Goal: Task Accomplishment & Management: Complete application form

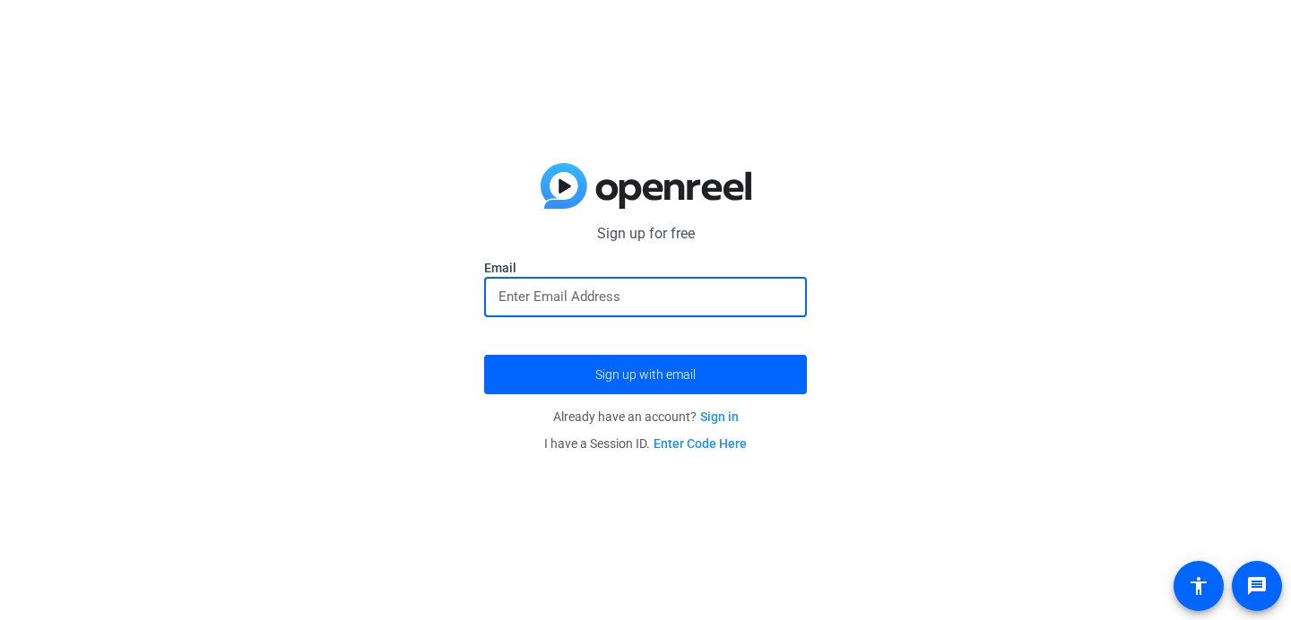
click at [609, 297] on input "email" at bounding box center [645, 297] width 294 height 22
type input "gcamporeale27@k"
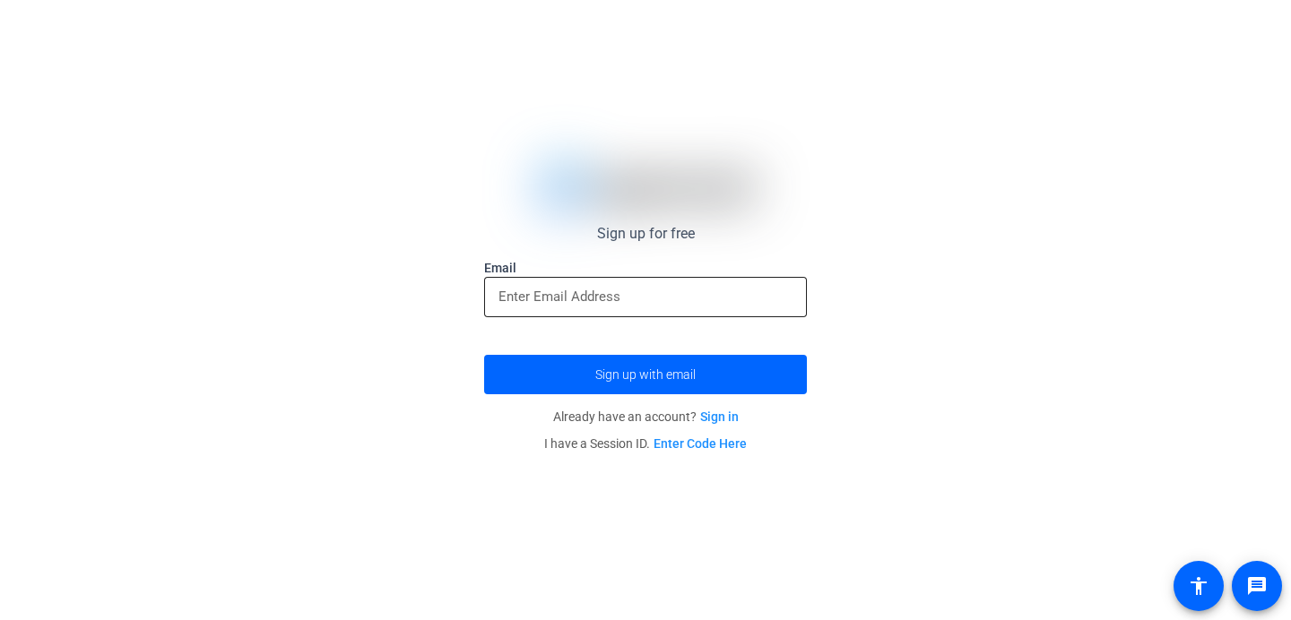
click at [601, 294] on input "email" at bounding box center [645, 297] width 294 height 22
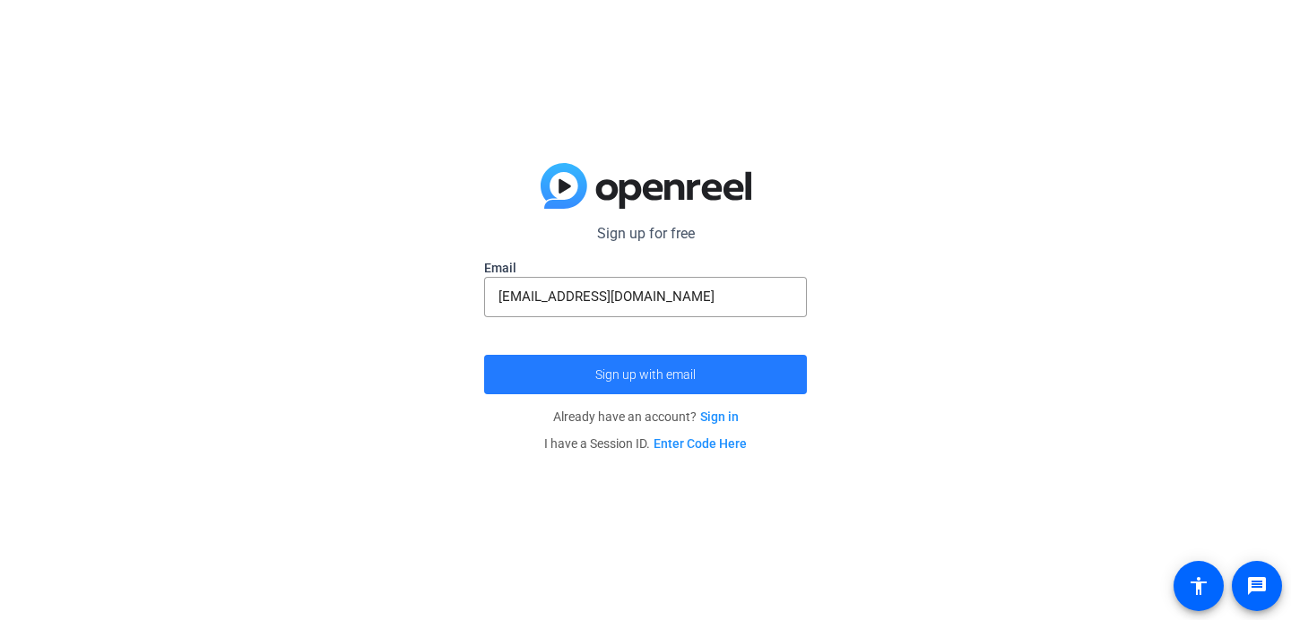
click at [724, 369] on span "submit" at bounding box center [645, 374] width 323 height 43
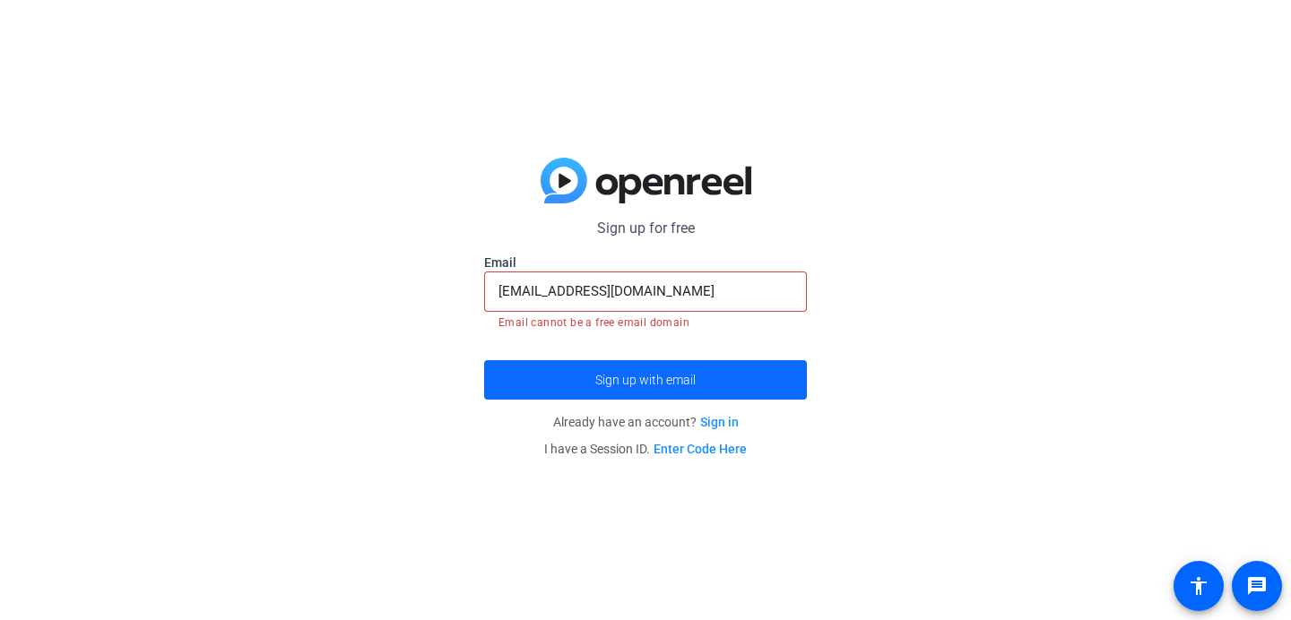
click at [724, 369] on span "submit" at bounding box center [645, 380] width 323 height 43
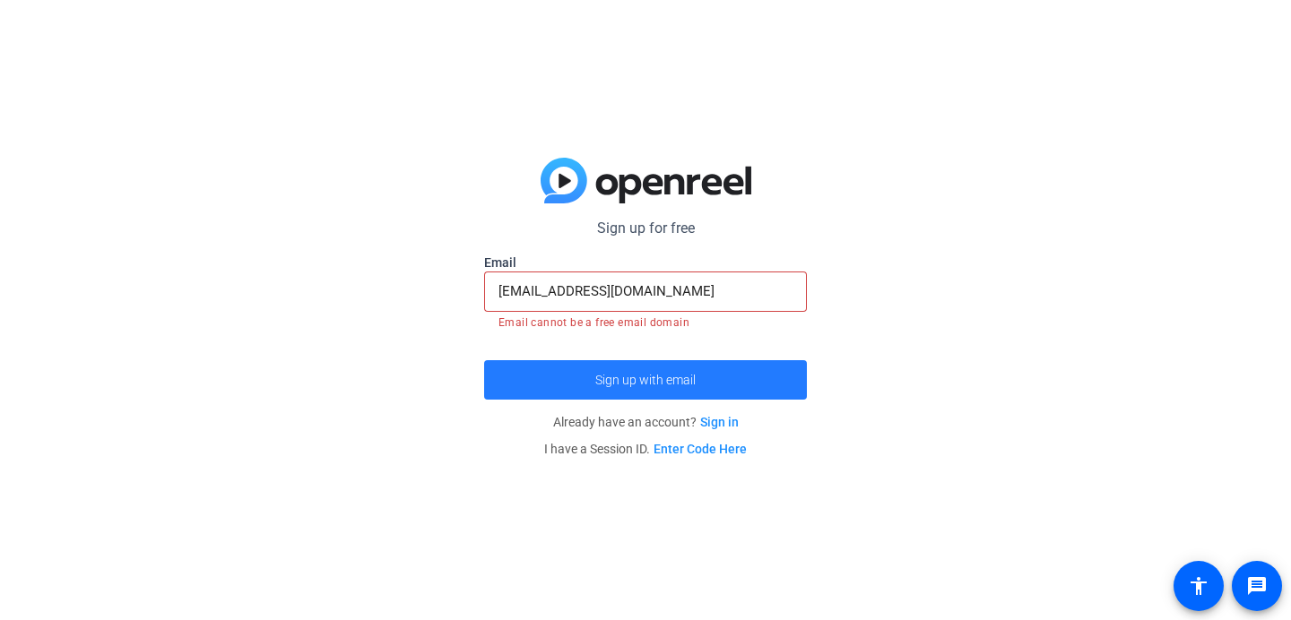
click at [724, 369] on span "submit" at bounding box center [645, 380] width 323 height 43
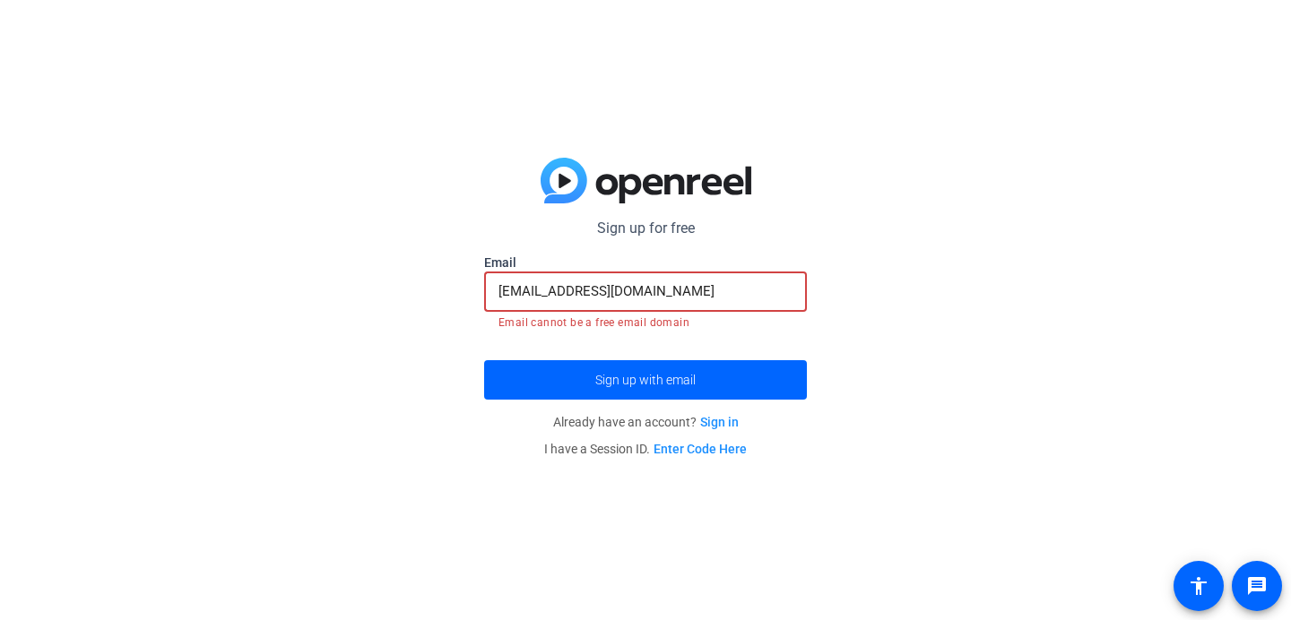
click at [663, 290] on input "[EMAIL_ADDRESS][DOMAIN_NAME]" at bounding box center [645, 292] width 294 height 22
click at [692, 291] on input "[EMAIL_ADDRESS][DOMAIN_NAME]" at bounding box center [645, 292] width 294 height 22
click at [578, 297] on input "[EMAIL_ADDRESS][DOMAIN_NAME]" at bounding box center [645, 292] width 294 height 22
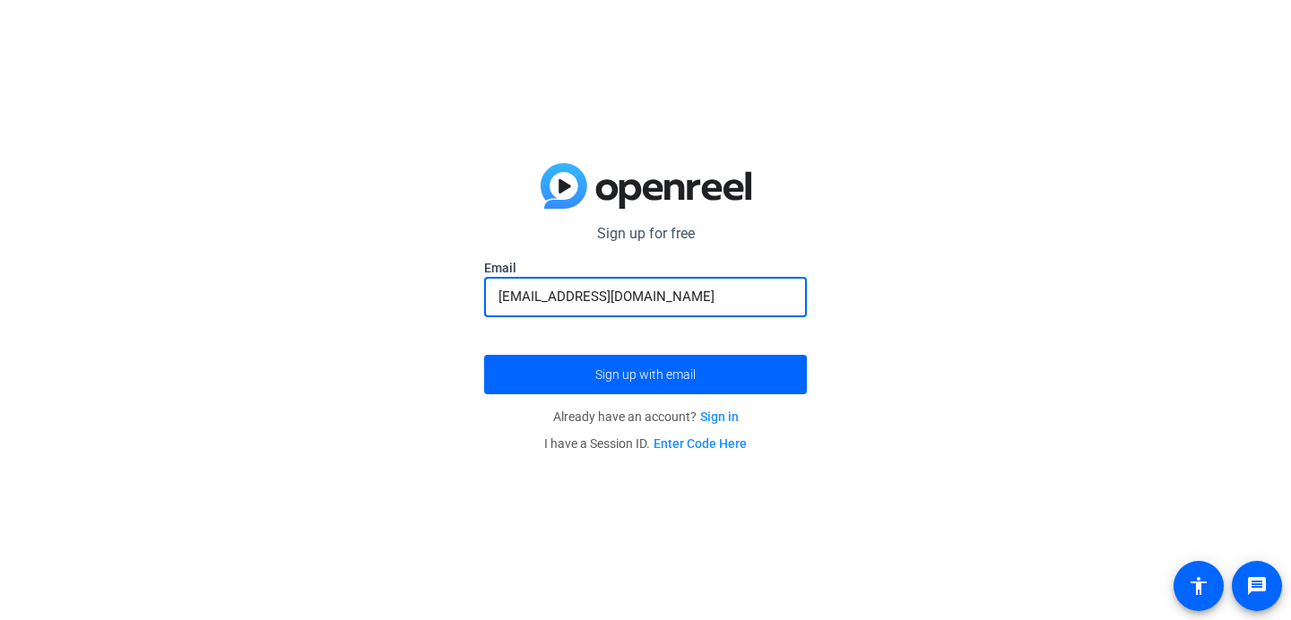
click at [509, 290] on input "[EMAIL_ADDRESS][DOMAIN_NAME]" at bounding box center [645, 297] width 294 height 22
click at [510, 293] on input "[EMAIL_ADDRESS][DOMAIN_NAME]" at bounding box center [645, 297] width 294 height 22
click at [515, 293] on input "[EMAIL_ADDRESS][DOMAIN_NAME]" at bounding box center [645, 297] width 294 height 22
click at [665, 375] on span "Sign up with email" at bounding box center [645, 375] width 100 height 0
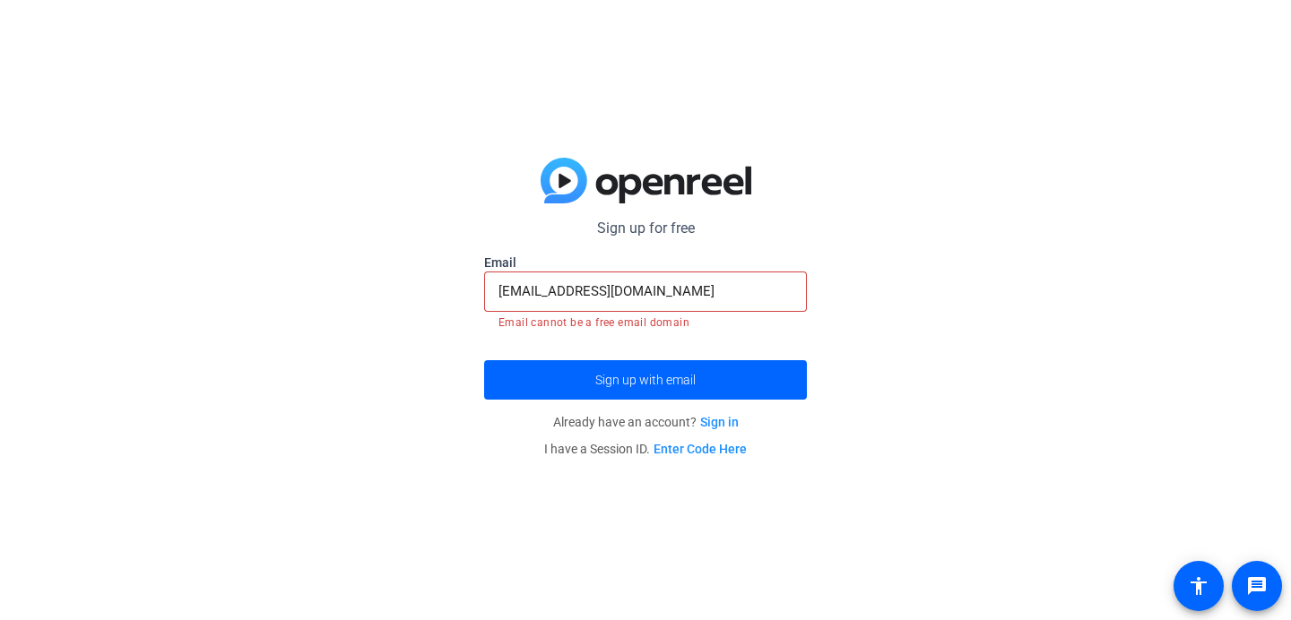
click at [655, 265] on label "Email" at bounding box center [645, 263] width 323 height 18
click at [640, 287] on input "[EMAIL_ADDRESS][DOMAIN_NAME]" at bounding box center [645, 292] width 294 height 22
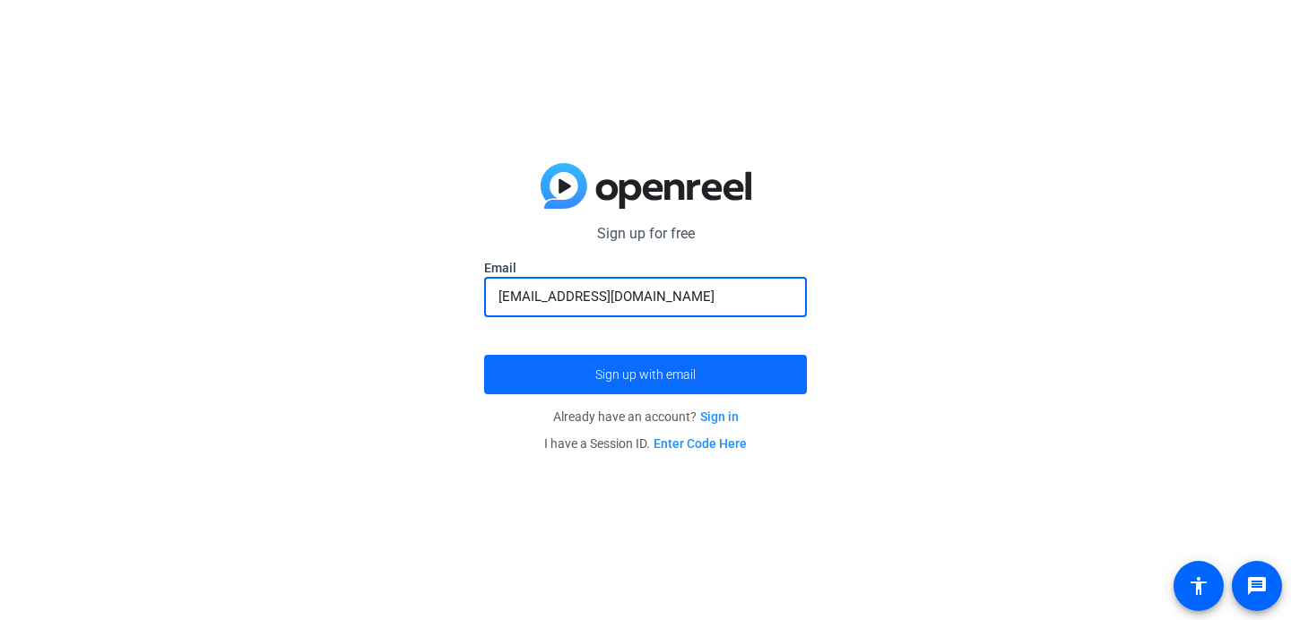
click at [681, 375] on span "Sign up with email" at bounding box center [645, 375] width 100 height 0
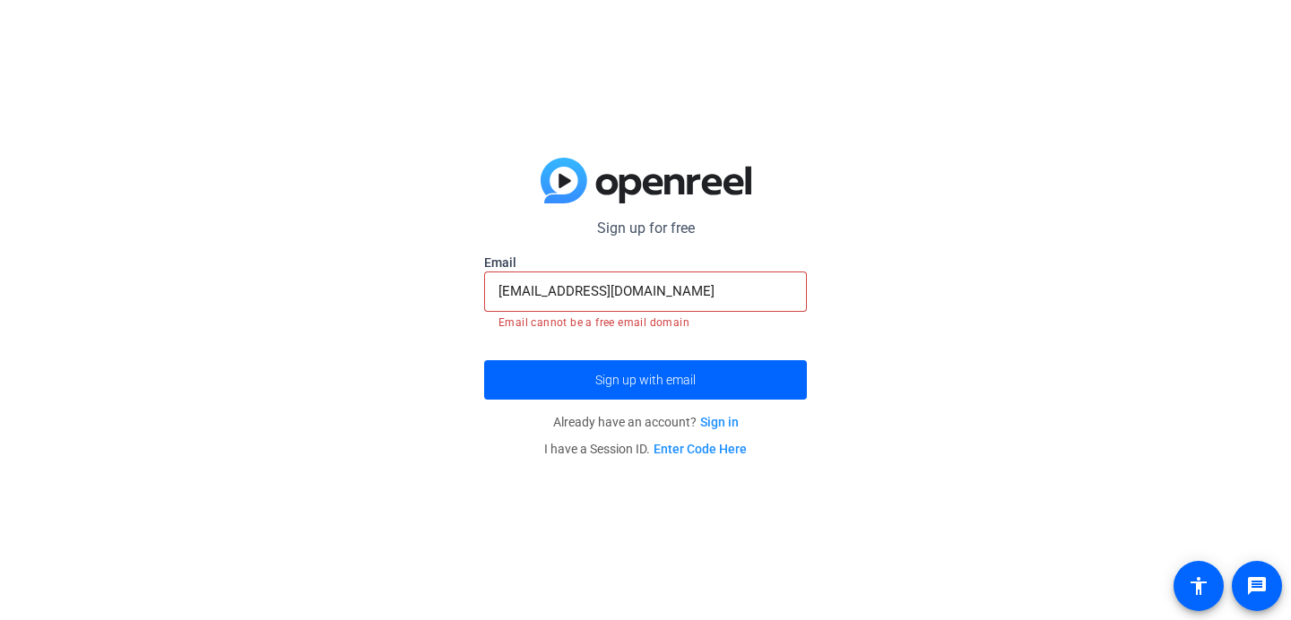
click at [661, 290] on input "[EMAIL_ADDRESS][DOMAIN_NAME]" at bounding box center [645, 292] width 294 height 22
drag, startPoint x: 661, startPoint y: 290, endPoint x: 562, endPoint y: 292, distance: 98.6
click at [562, 292] on input "[EMAIL_ADDRESS][DOMAIN_NAME]" at bounding box center [645, 292] width 294 height 22
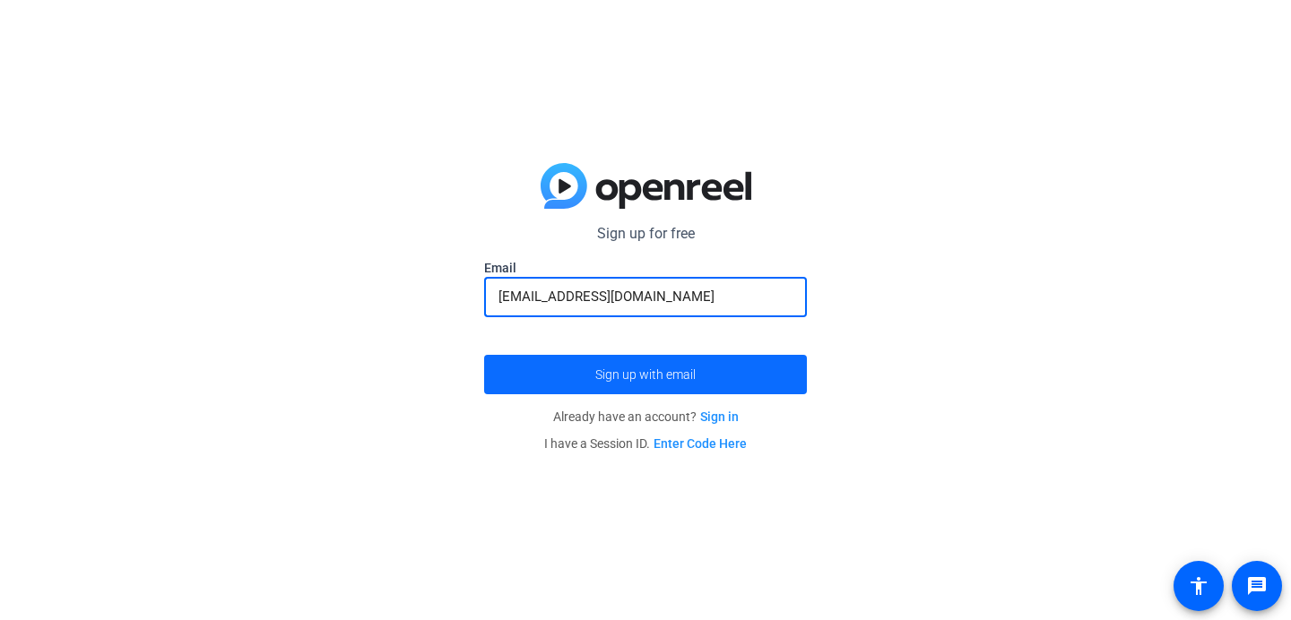
type input "[EMAIL_ADDRESS][DOMAIN_NAME]"
click at [564, 379] on span "submit" at bounding box center [645, 374] width 323 height 43
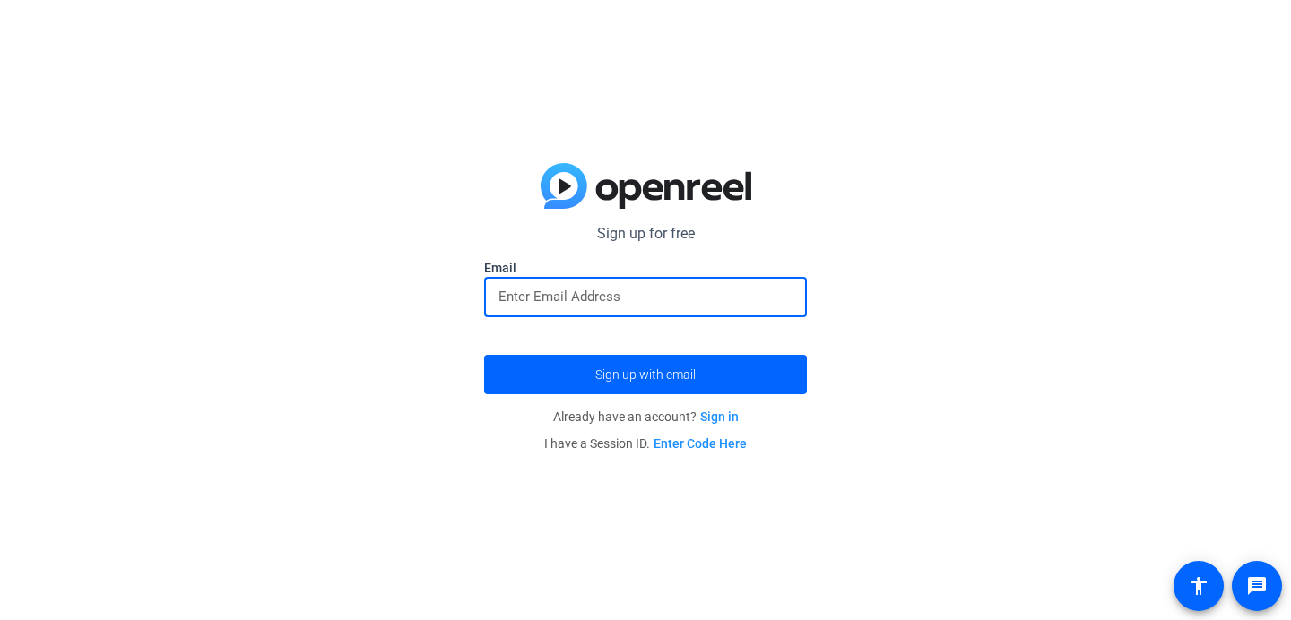
click at [649, 300] on input "email" at bounding box center [645, 297] width 294 height 22
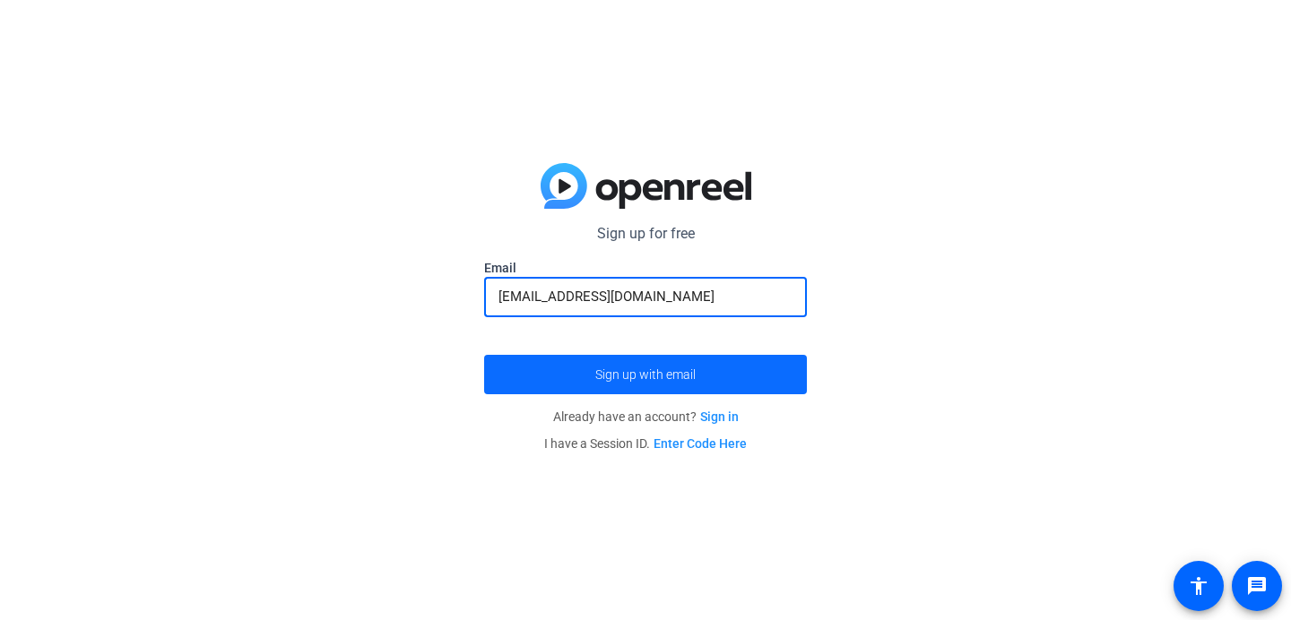
type input "[EMAIL_ADDRESS][DOMAIN_NAME]"
click at [647, 375] on span "Sign up with email" at bounding box center [645, 375] width 100 height 0
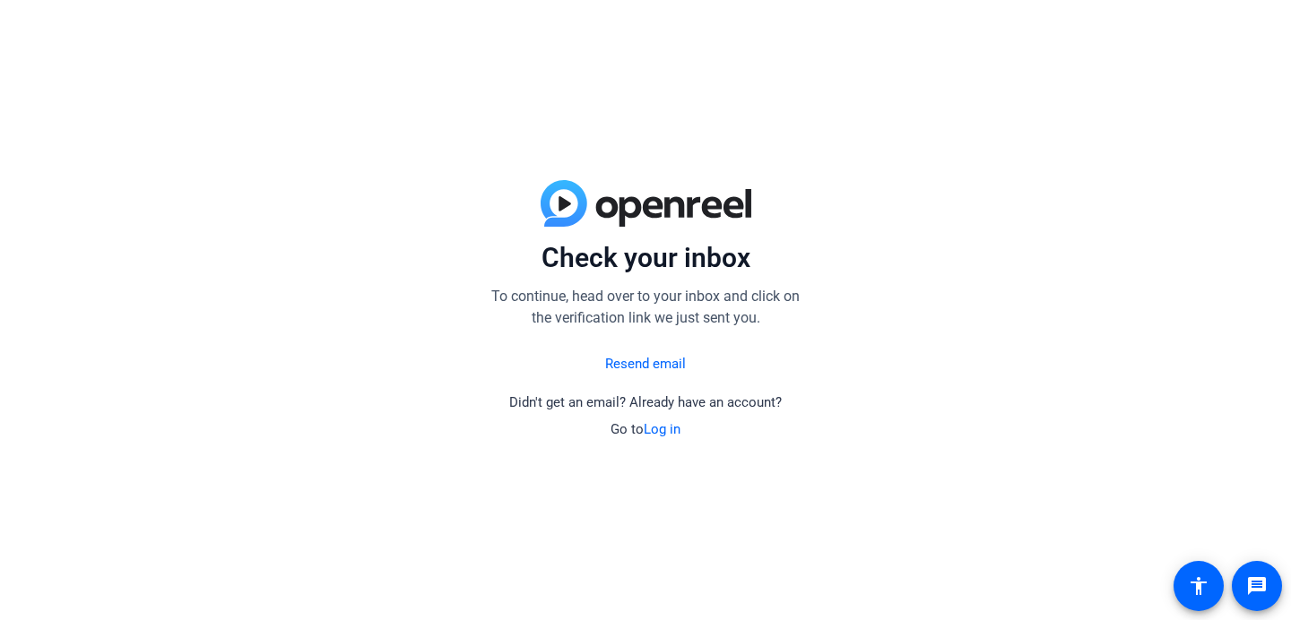
click at [656, 354] on link "Resend email" at bounding box center [645, 364] width 81 height 21
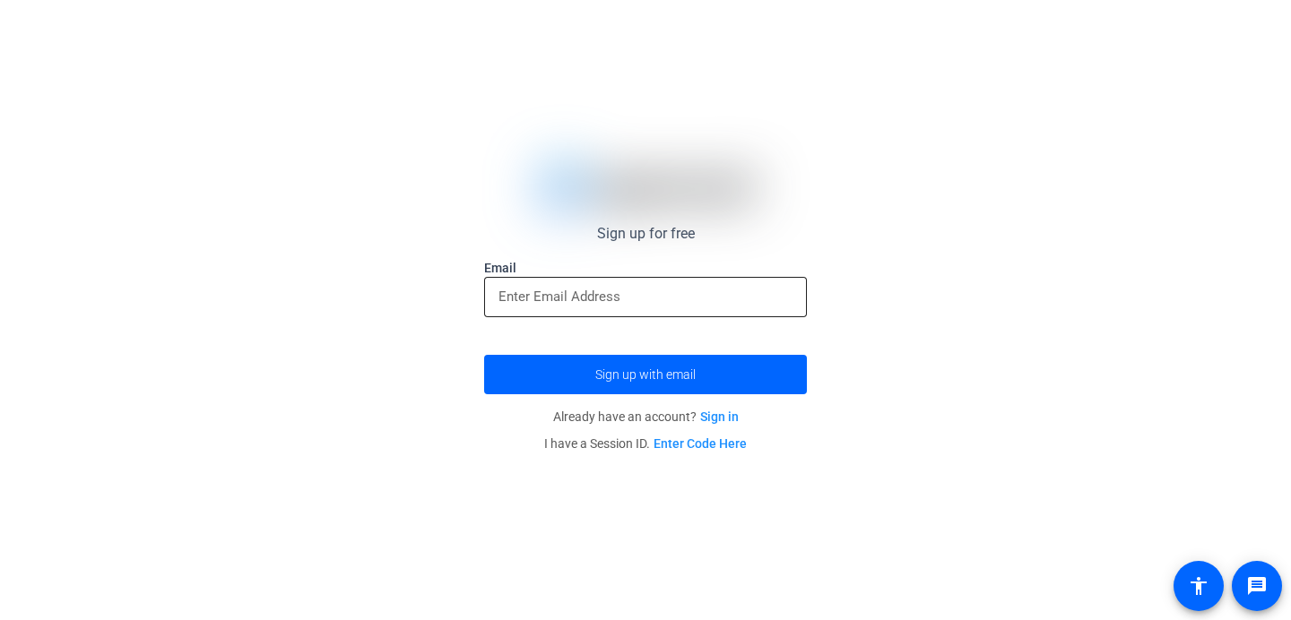
click at [628, 308] on div at bounding box center [645, 297] width 294 height 40
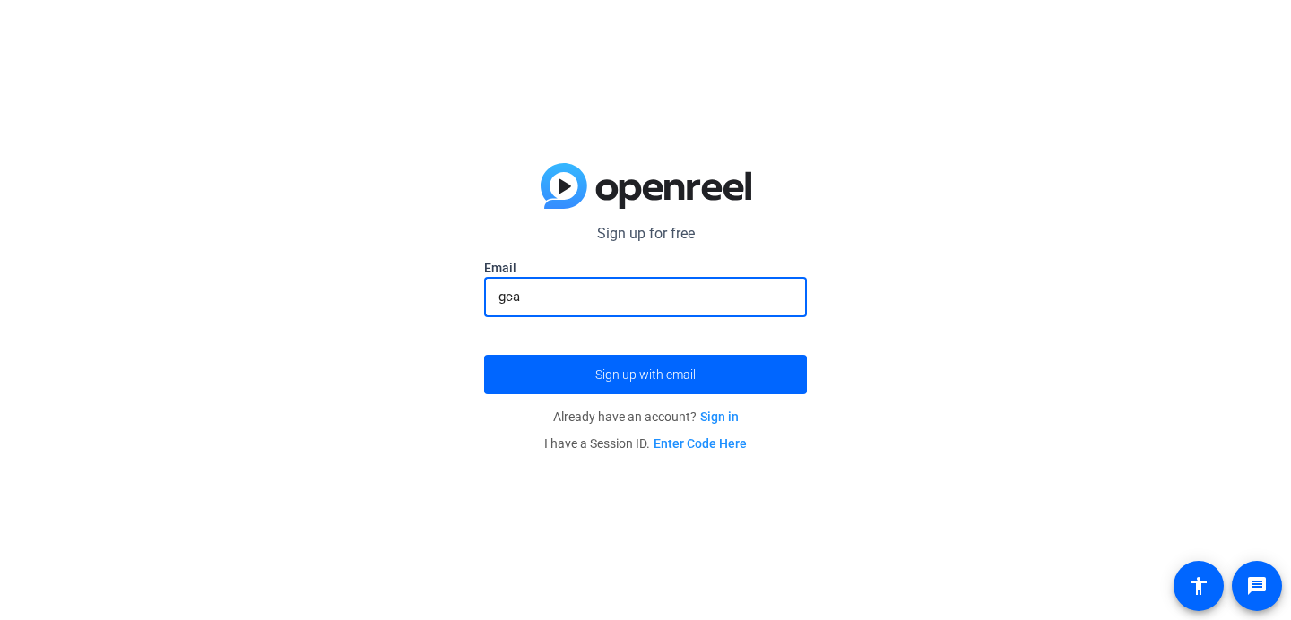
type input "[EMAIL_ADDRESS][DOMAIN_NAME]"
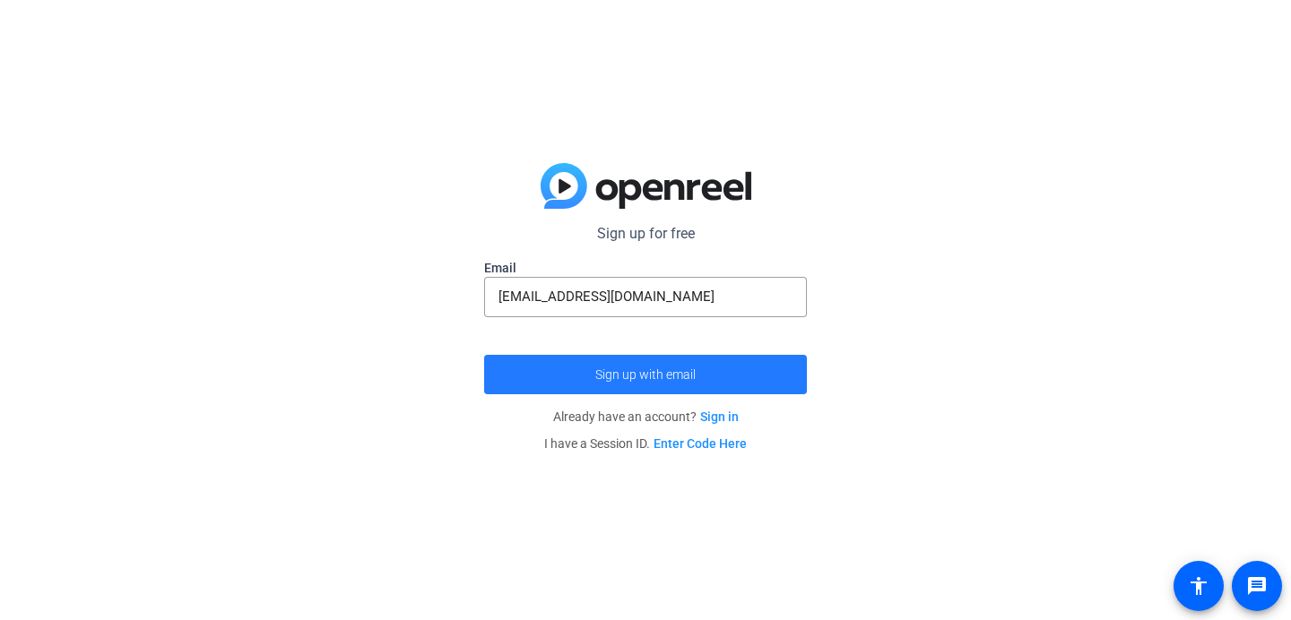
click at [638, 375] on span "Sign up with email" at bounding box center [645, 375] width 100 height 0
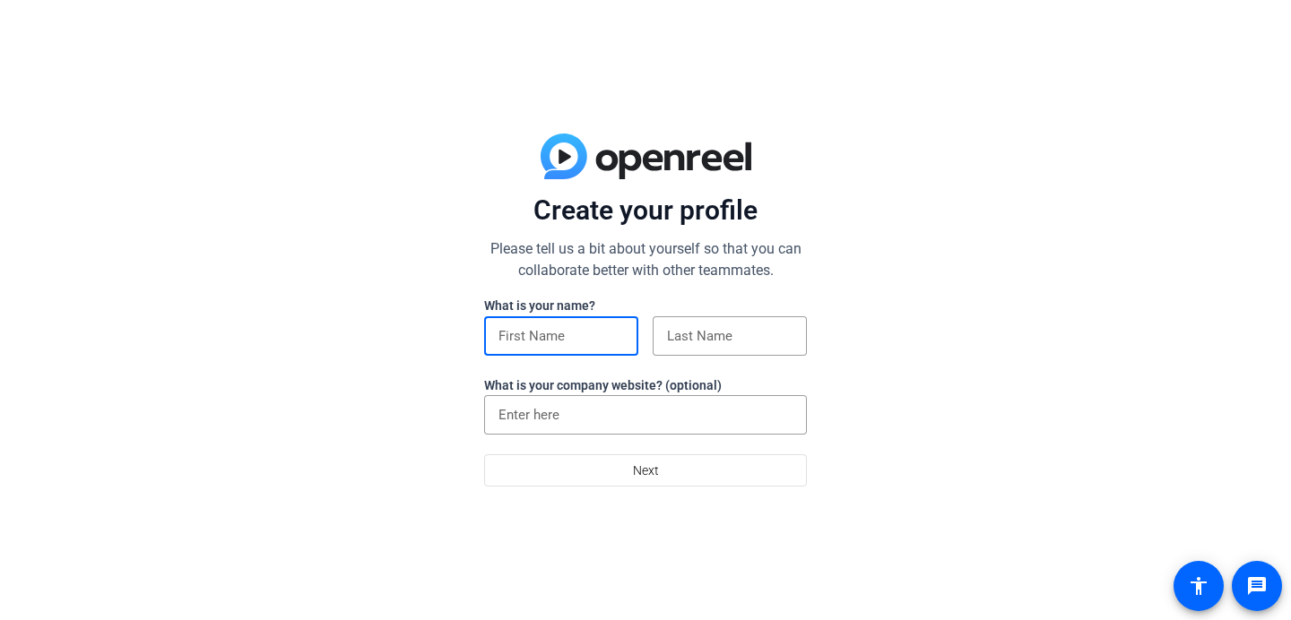
click at [576, 339] on input at bounding box center [561, 336] width 126 height 22
type input "g"
click at [696, 346] on div at bounding box center [730, 335] width 126 height 39
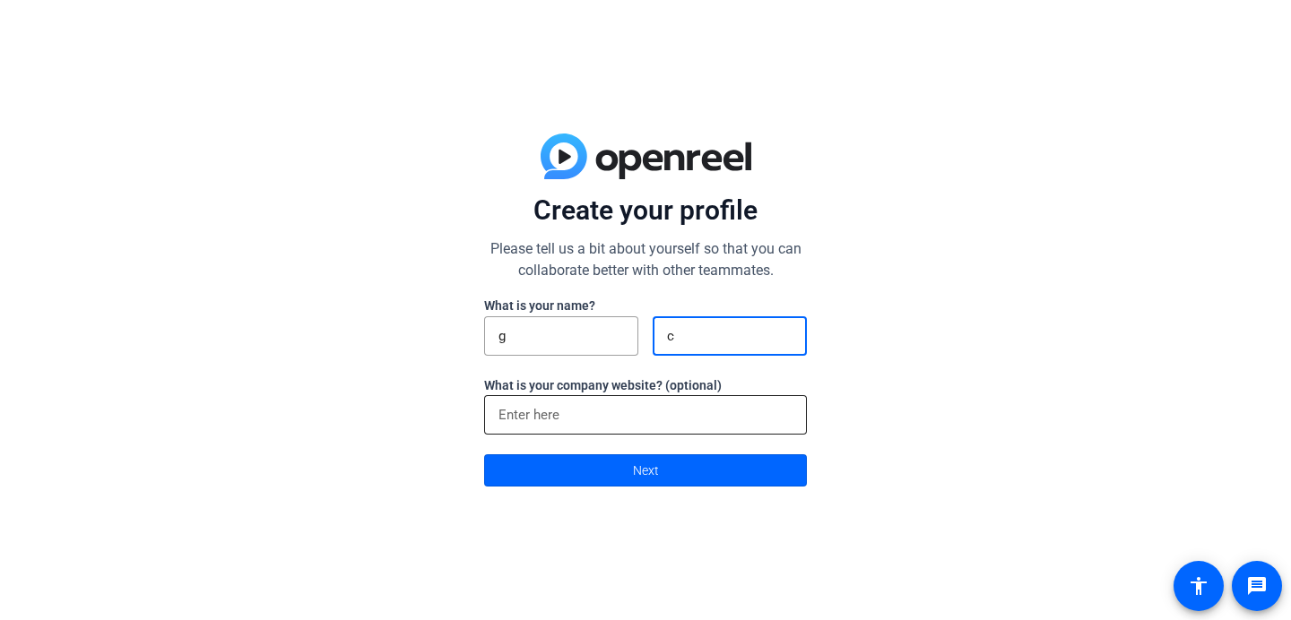
type input "c"
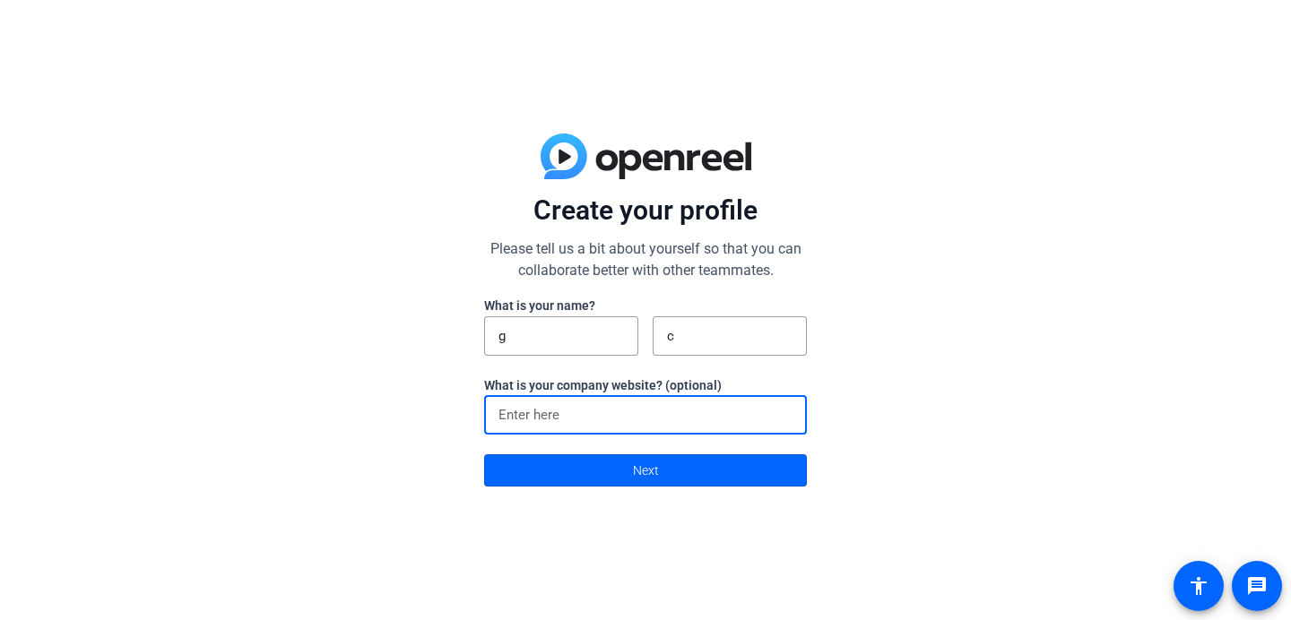
click at [605, 410] on input at bounding box center [645, 415] width 294 height 22
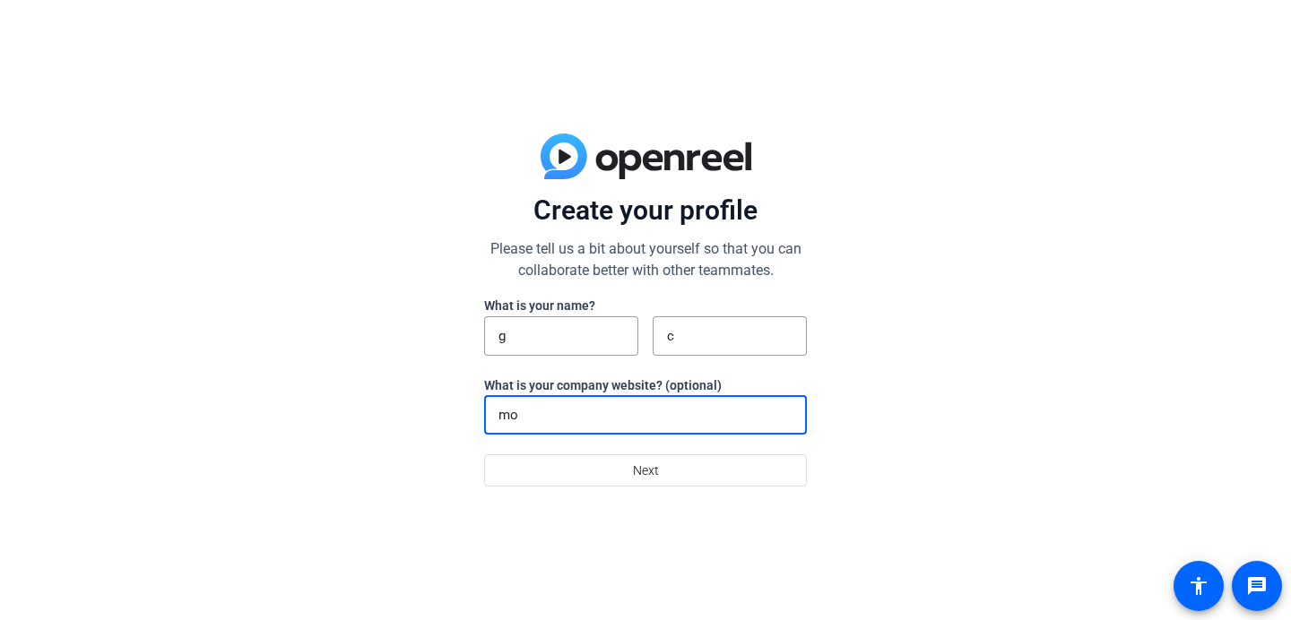
type input "m"
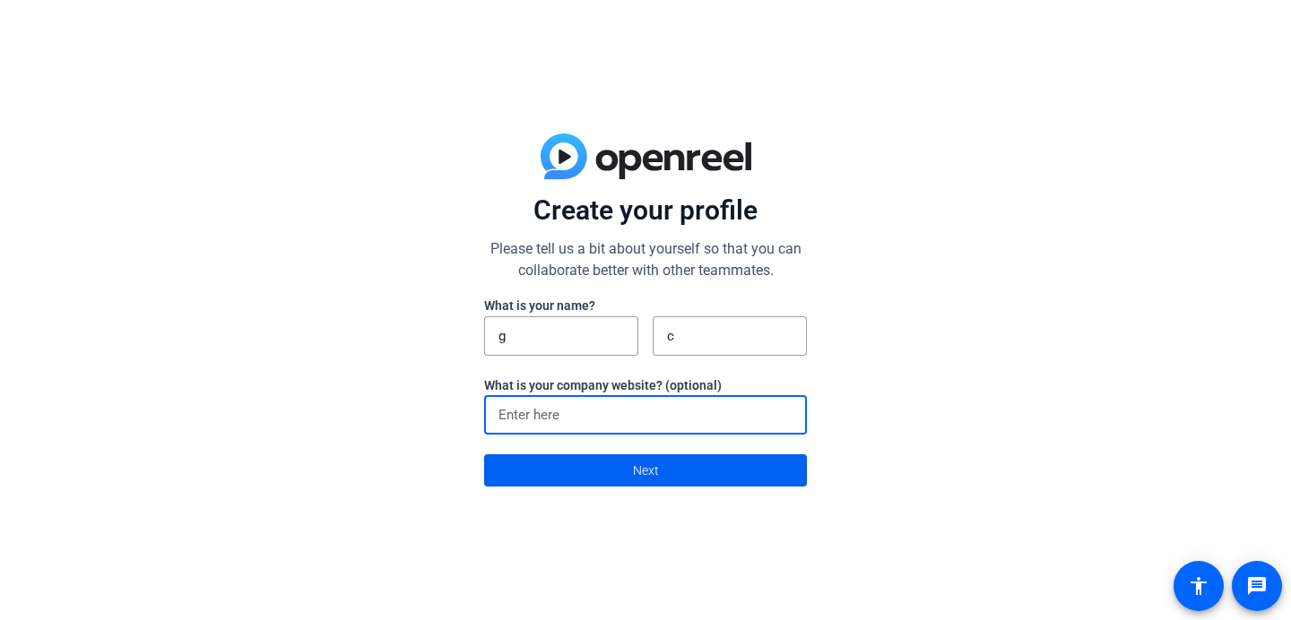
click at [663, 457] on span at bounding box center [645, 470] width 321 height 43
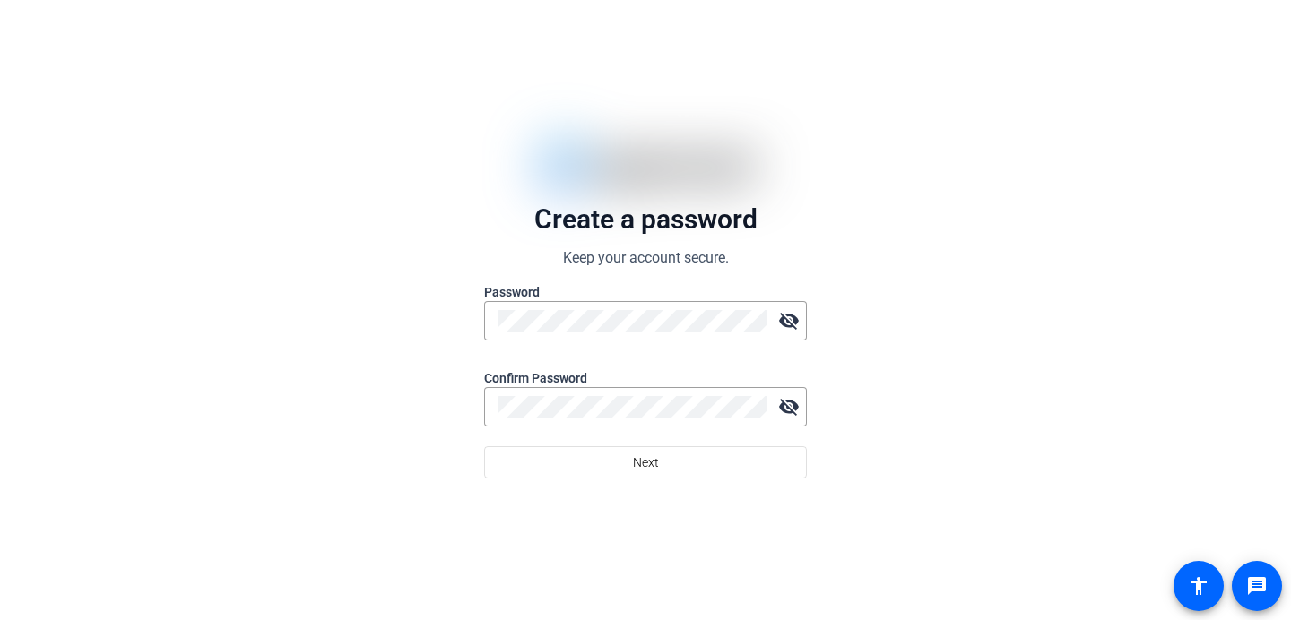
click at [645, 361] on form "Create a password Keep your account secure. Password visibility_off Confirm Pas…" at bounding box center [645, 341] width 323 height 276
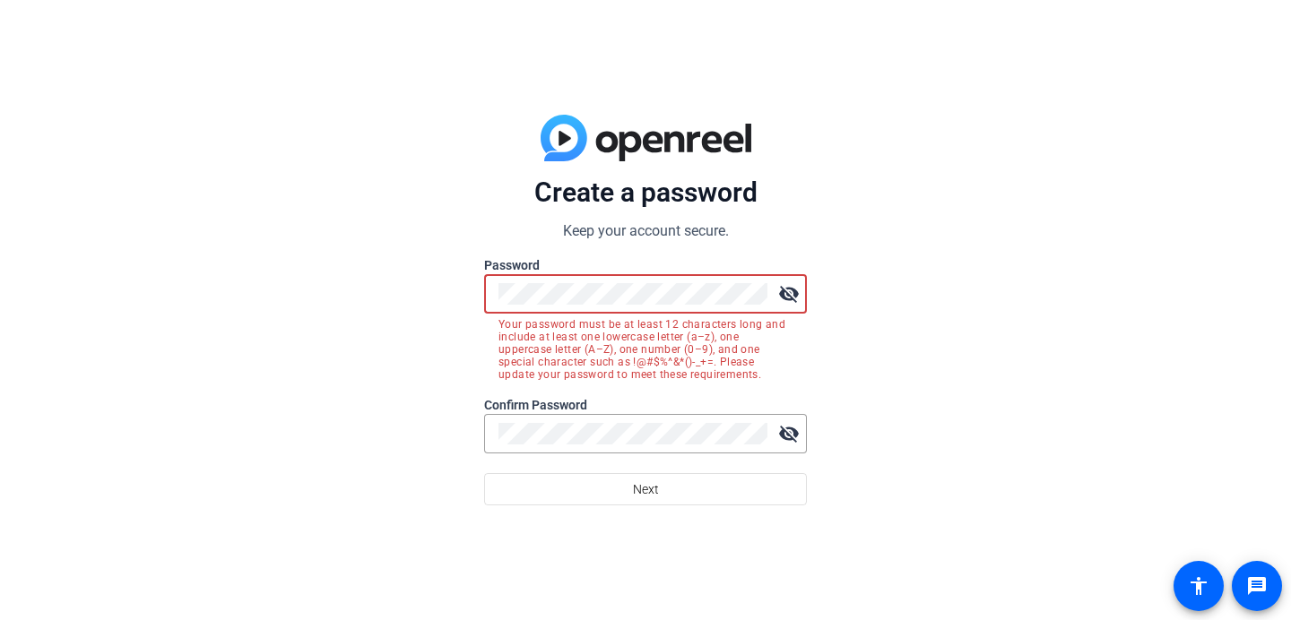
click at [787, 287] on mat-icon "visibility_off" at bounding box center [789, 294] width 36 height 36
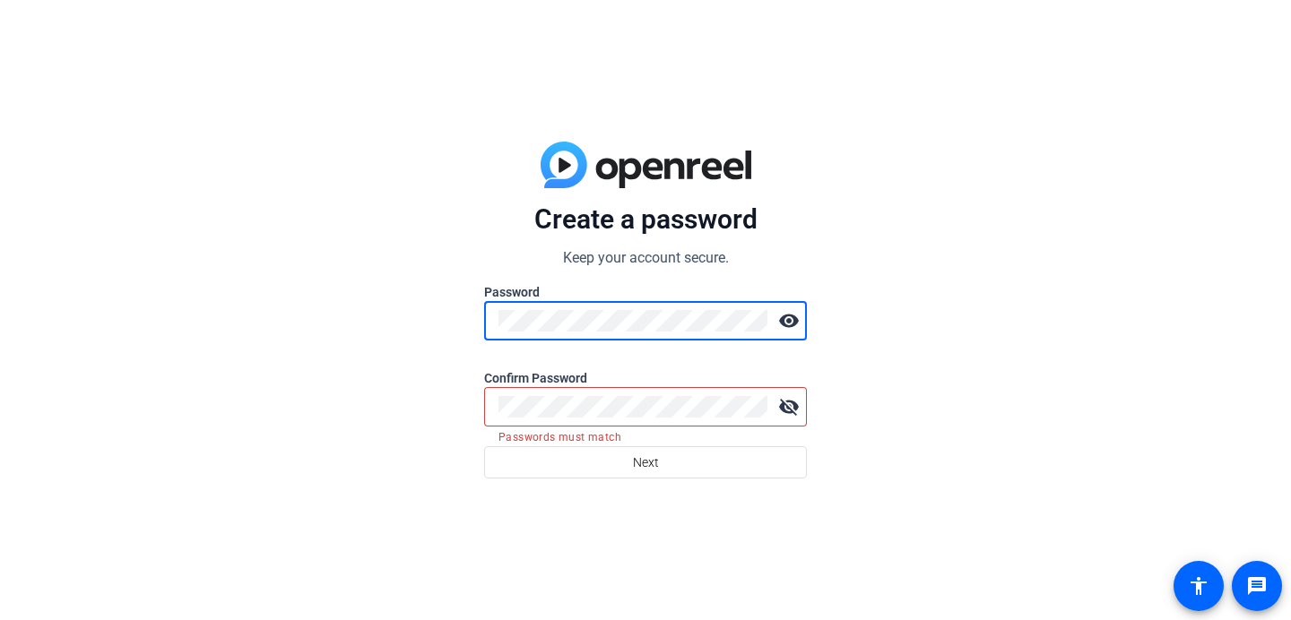
click at [786, 406] on mat-icon "visibility_off" at bounding box center [789, 407] width 36 height 36
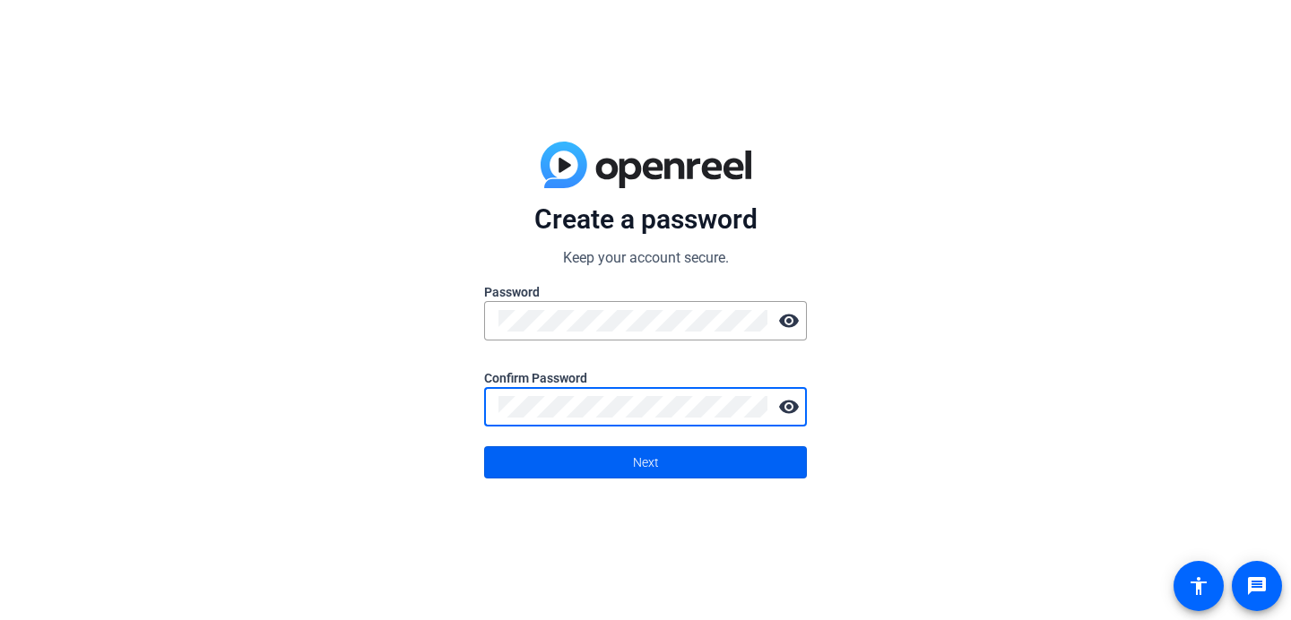
click at [572, 472] on span at bounding box center [645, 462] width 321 height 43
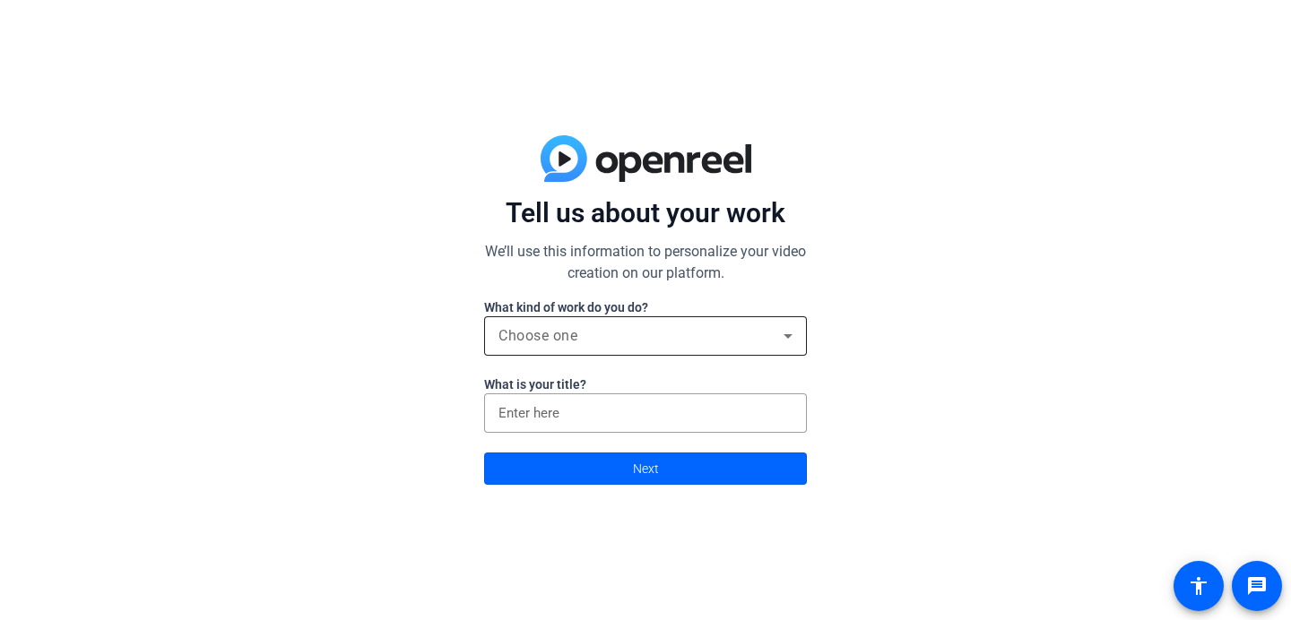
click at [585, 345] on div "Choose one" at bounding box center [640, 336] width 285 height 22
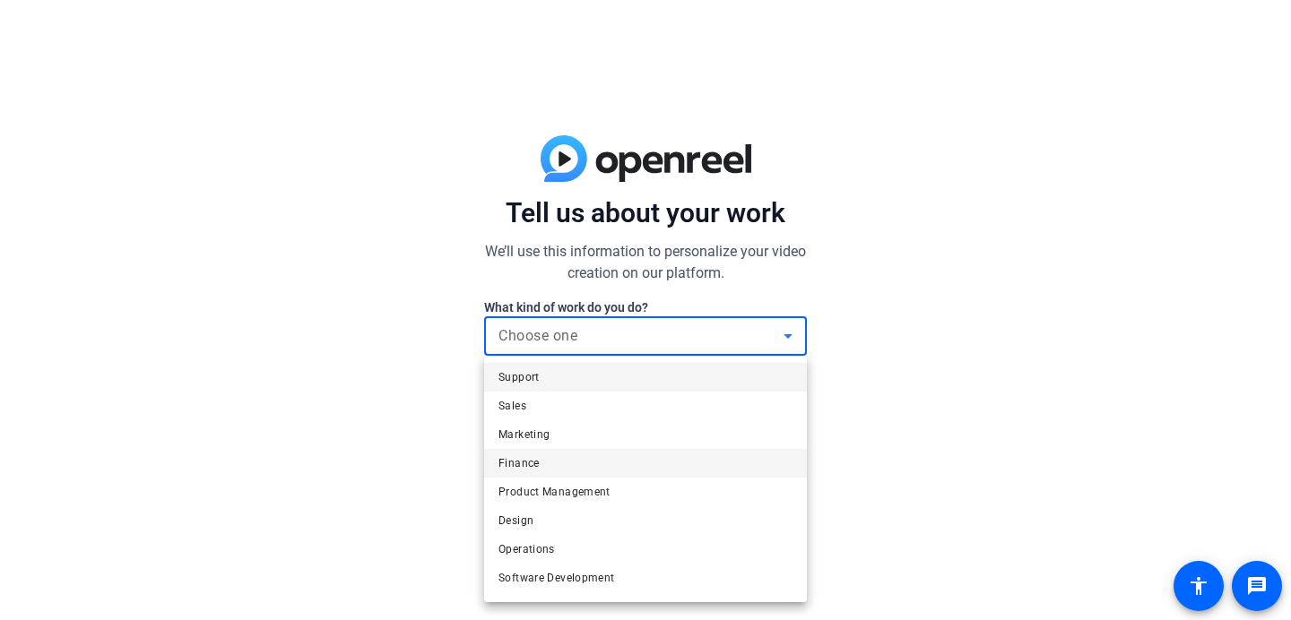
click at [576, 452] on mat-option "Finance" at bounding box center [645, 463] width 323 height 29
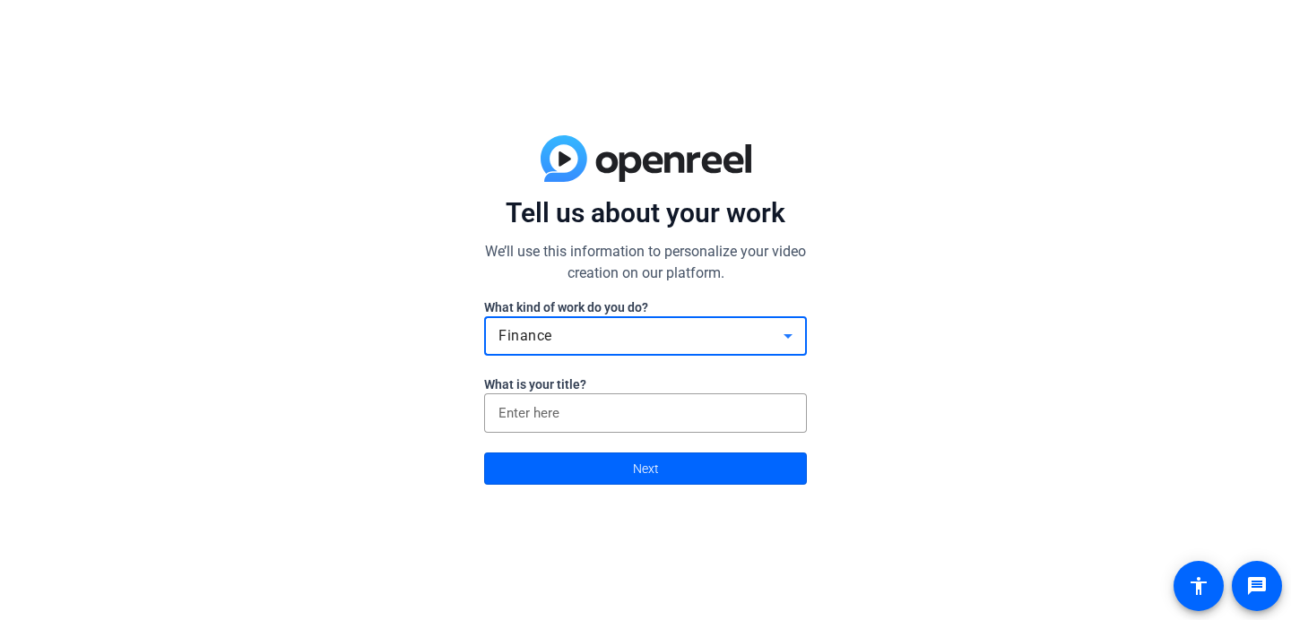
click at [597, 348] on div "Finance" at bounding box center [645, 335] width 294 height 39
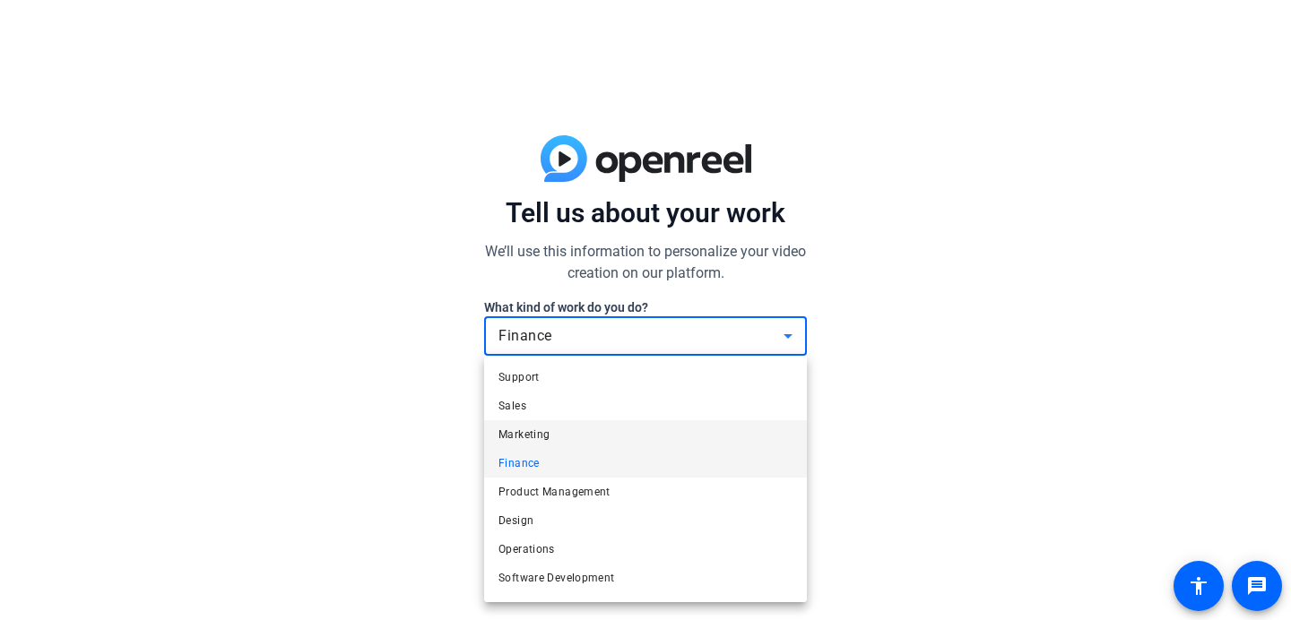
click at [540, 433] on span "Marketing" at bounding box center [523, 435] width 51 height 22
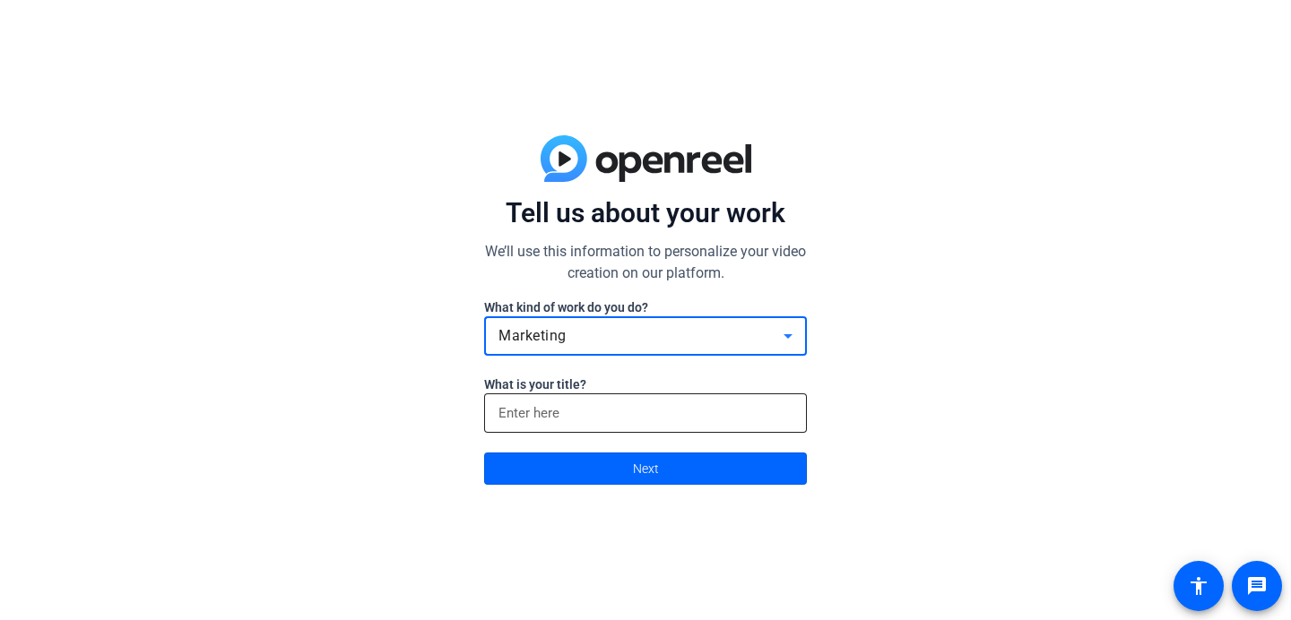
click at [556, 425] on div at bounding box center [645, 413] width 294 height 39
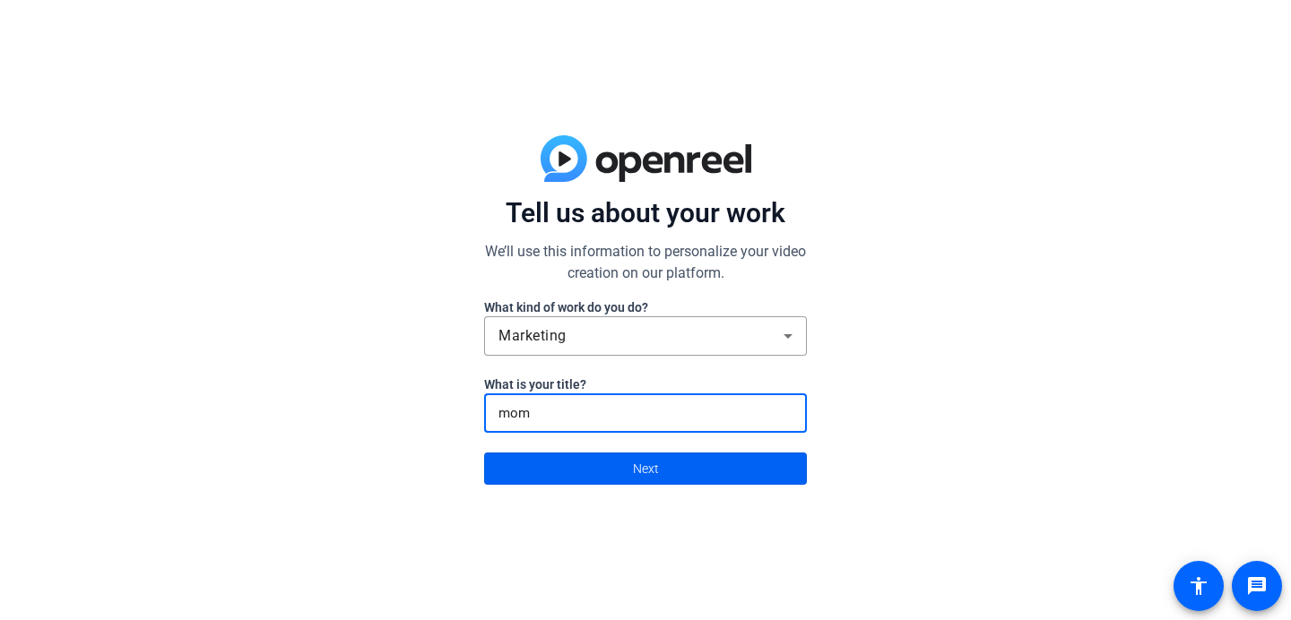
type input "mom"
click at [572, 469] on span at bounding box center [645, 468] width 321 height 43
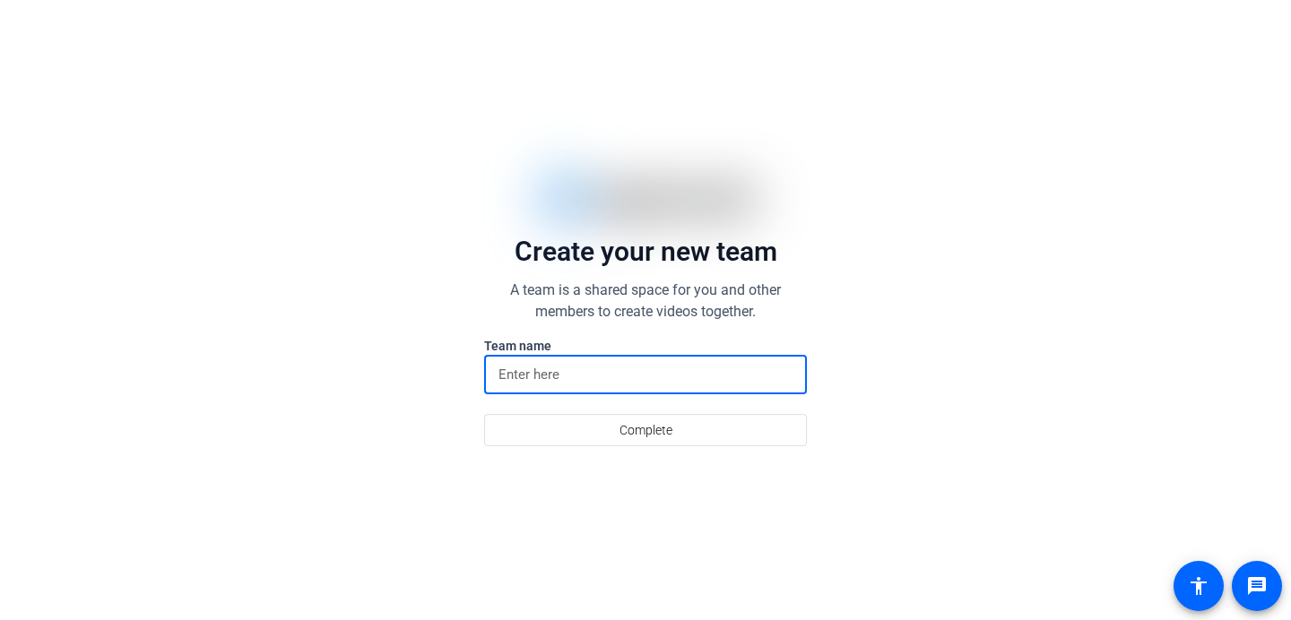
click at [594, 377] on input at bounding box center [645, 375] width 294 height 22
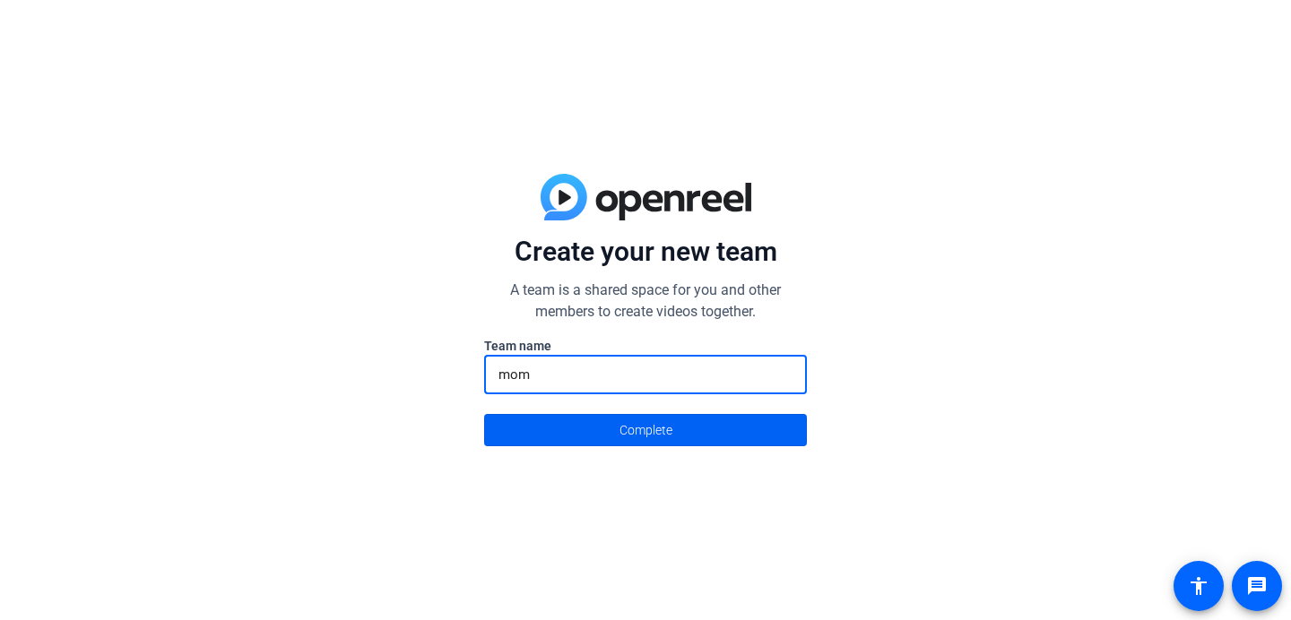
type input "mom"
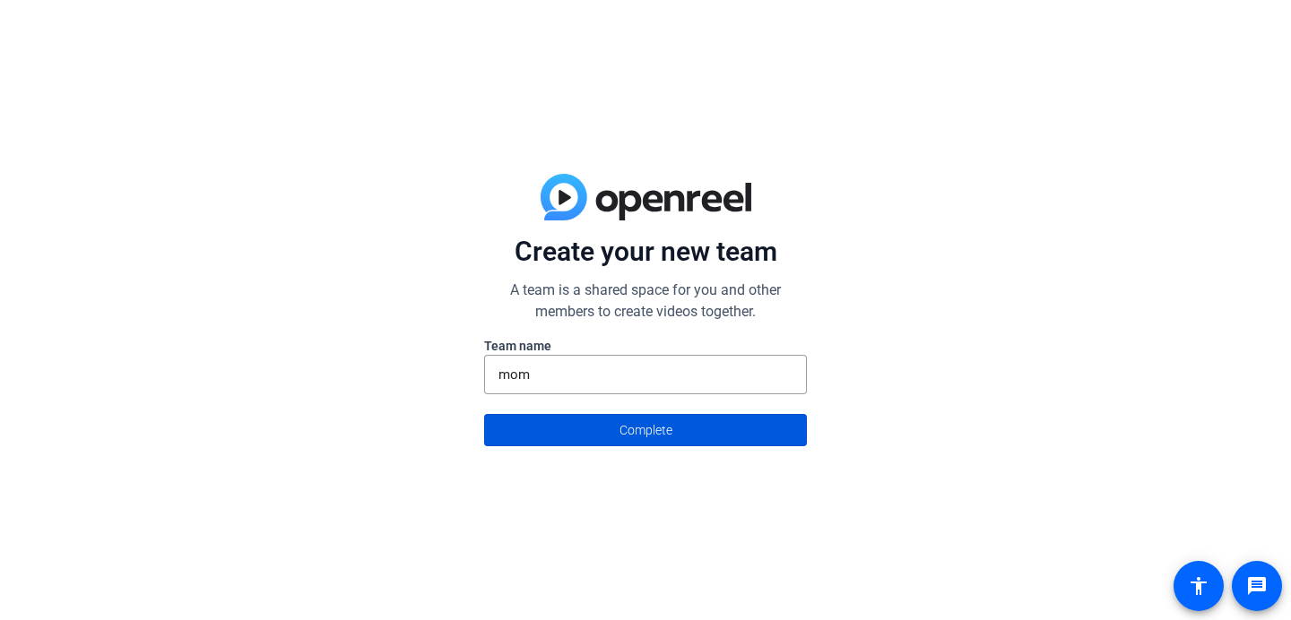
click at [631, 446] on span "Complete" at bounding box center [646, 430] width 53 height 34
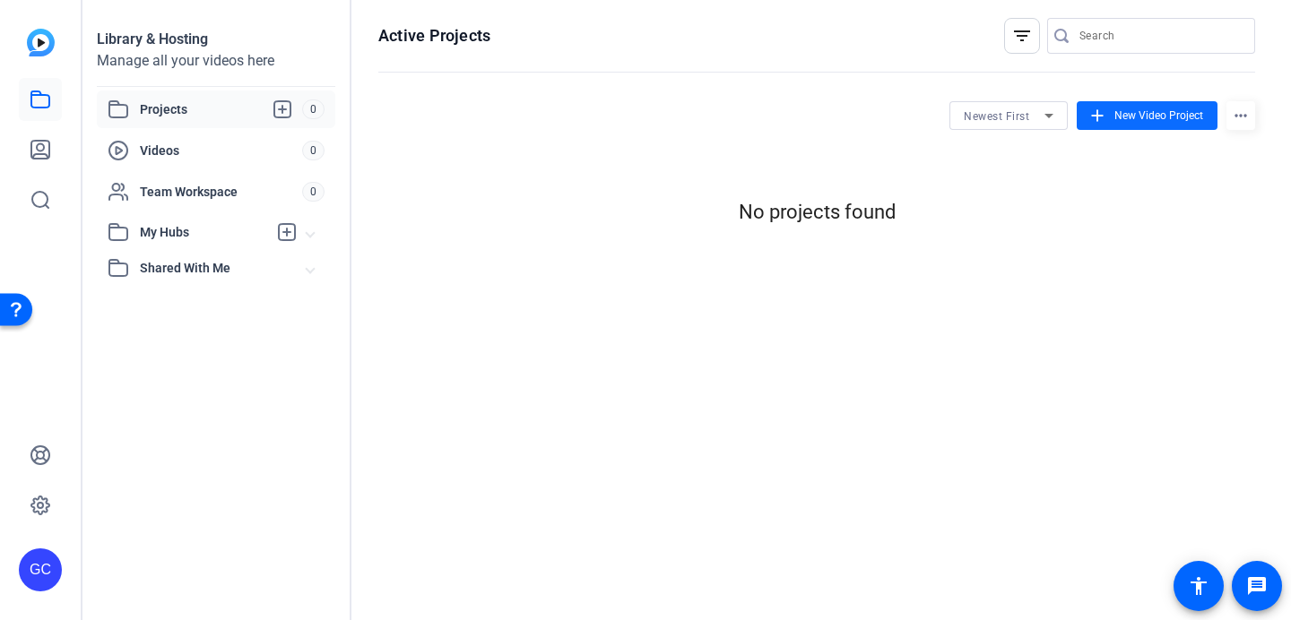
click at [1140, 119] on span "New Video Project" at bounding box center [1158, 116] width 89 height 16
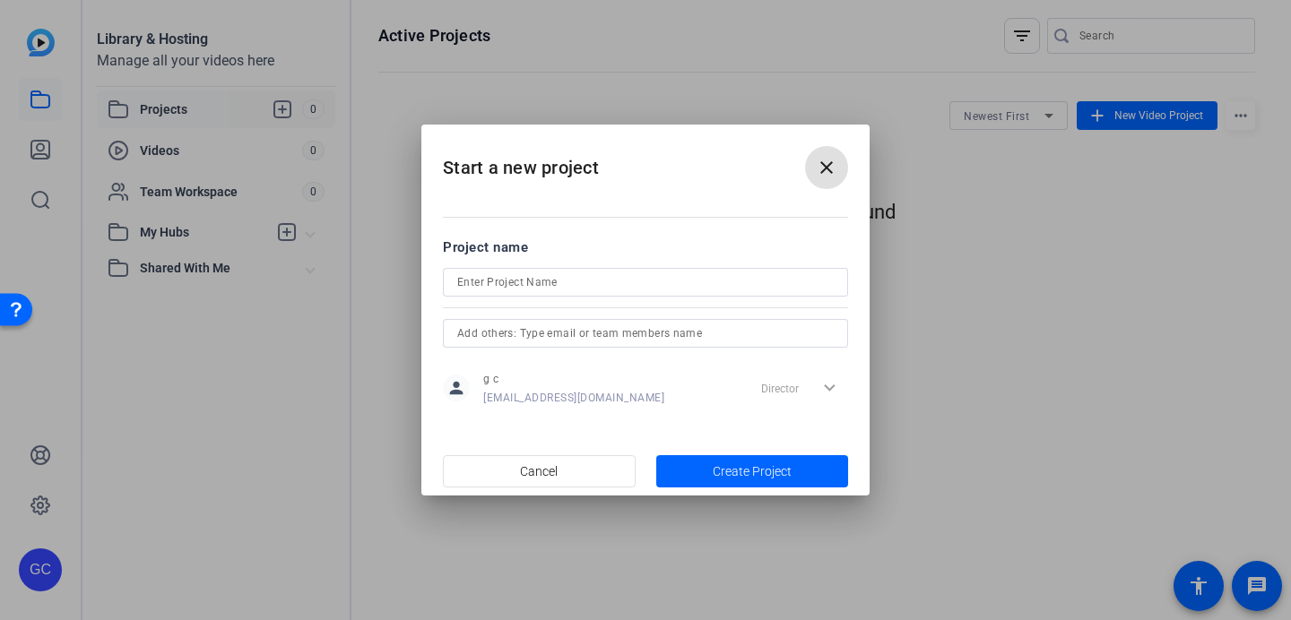
click at [671, 269] on div at bounding box center [645, 282] width 377 height 29
type input "m"
type input "mom"
click at [733, 466] on span "Create Project" at bounding box center [752, 472] width 79 height 19
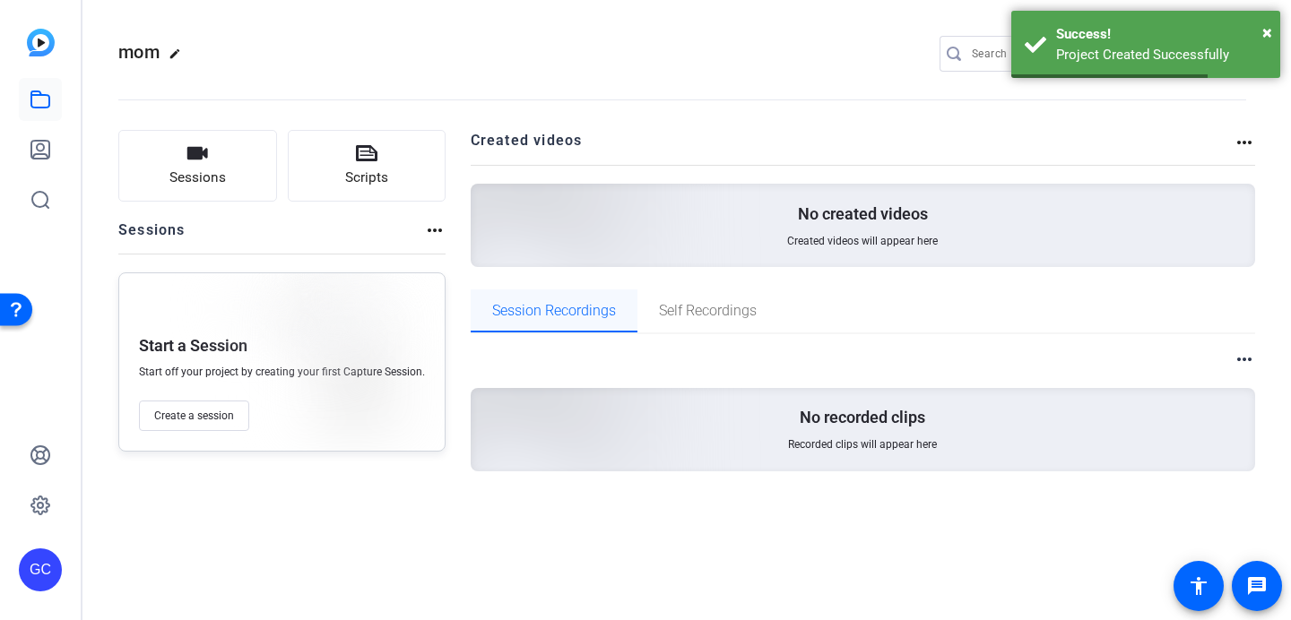
click at [619, 302] on div "Session Recordings" at bounding box center [554, 311] width 167 height 43
click at [553, 206] on img at bounding box center [484, 200] width 428 height 389
click at [375, 173] on span "Scripts" at bounding box center [366, 178] width 43 height 21
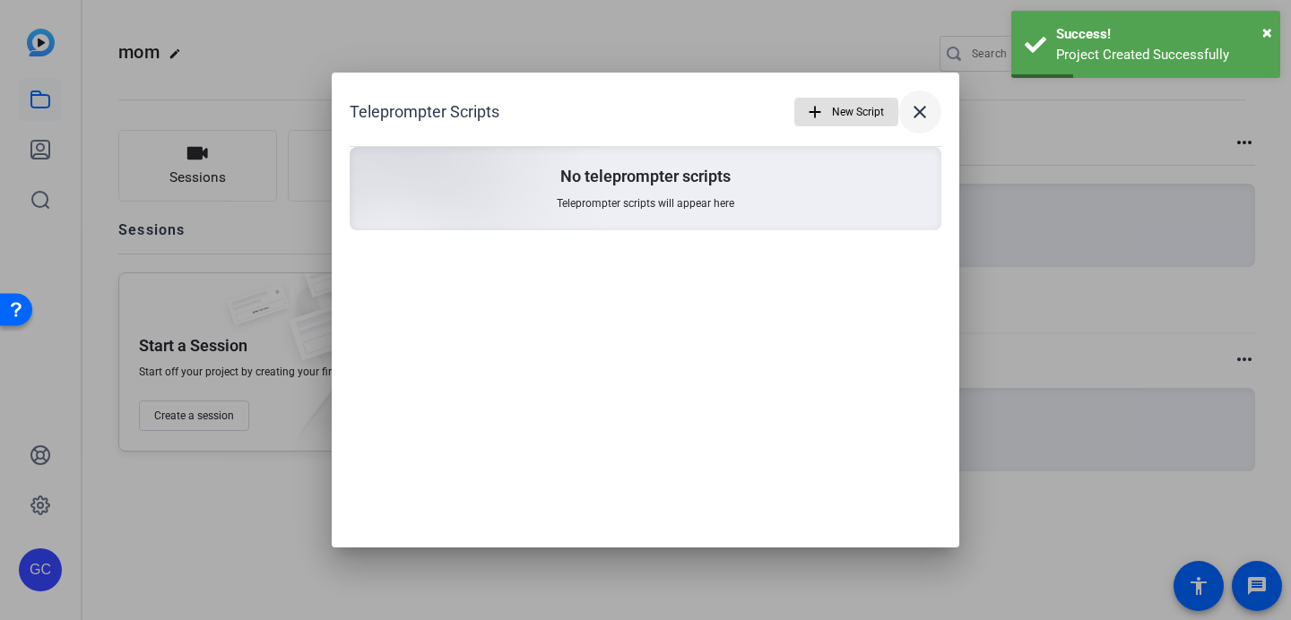
click at [915, 110] on mat-icon "close" at bounding box center [920, 112] width 22 height 22
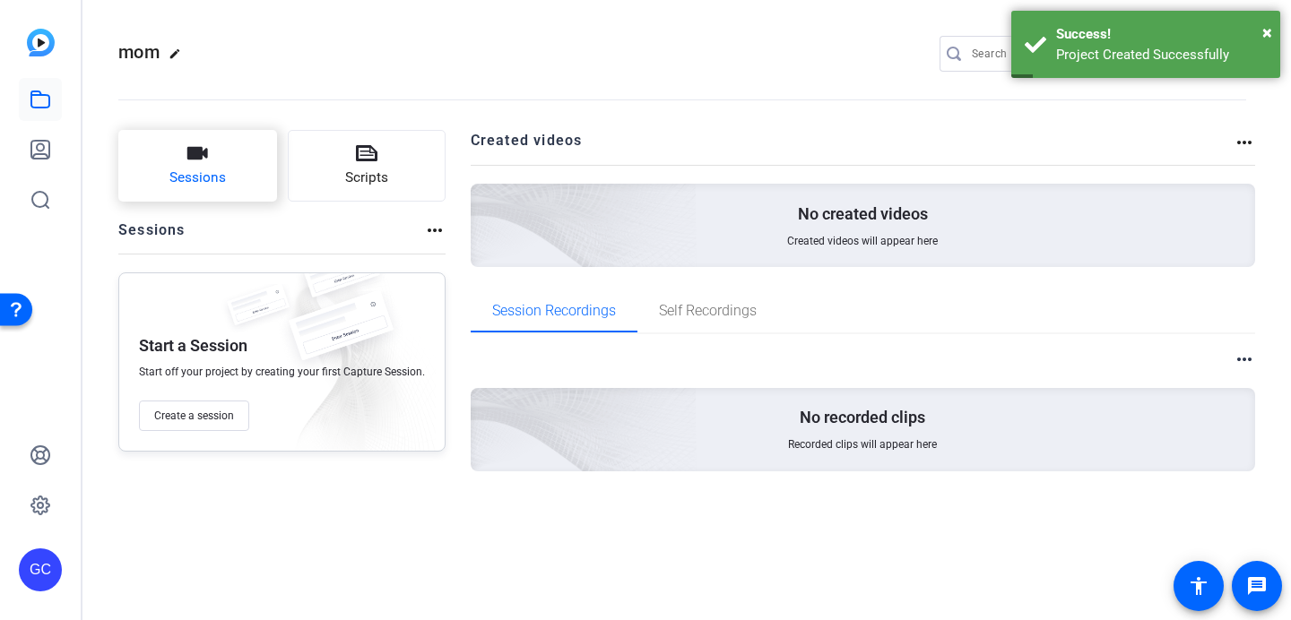
click at [210, 164] on button "Sessions" at bounding box center [197, 166] width 159 height 72
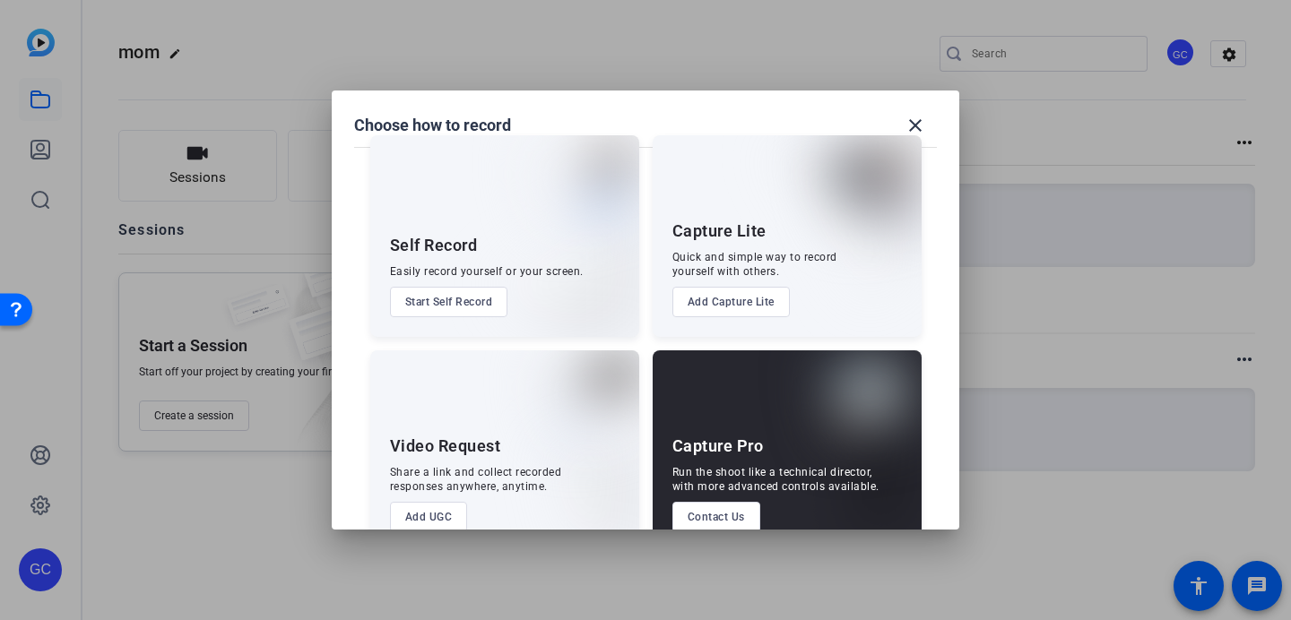
scroll to position [67, 0]
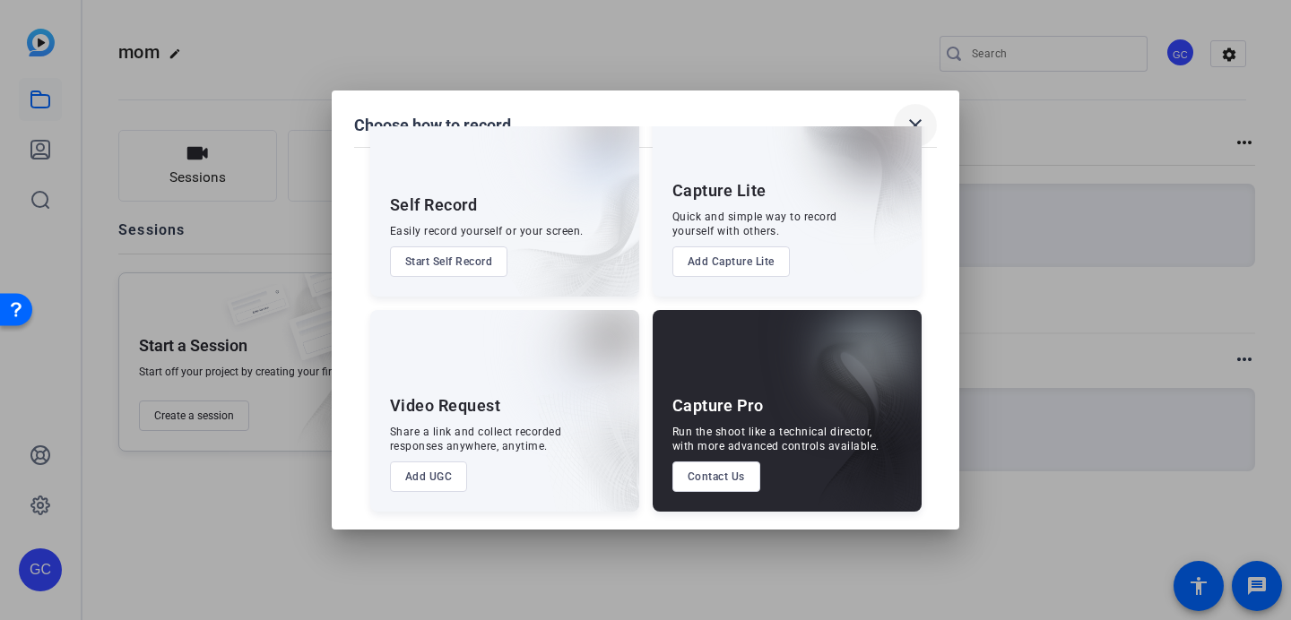
click at [923, 122] on mat-icon "close" at bounding box center [916, 126] width 22 height 22
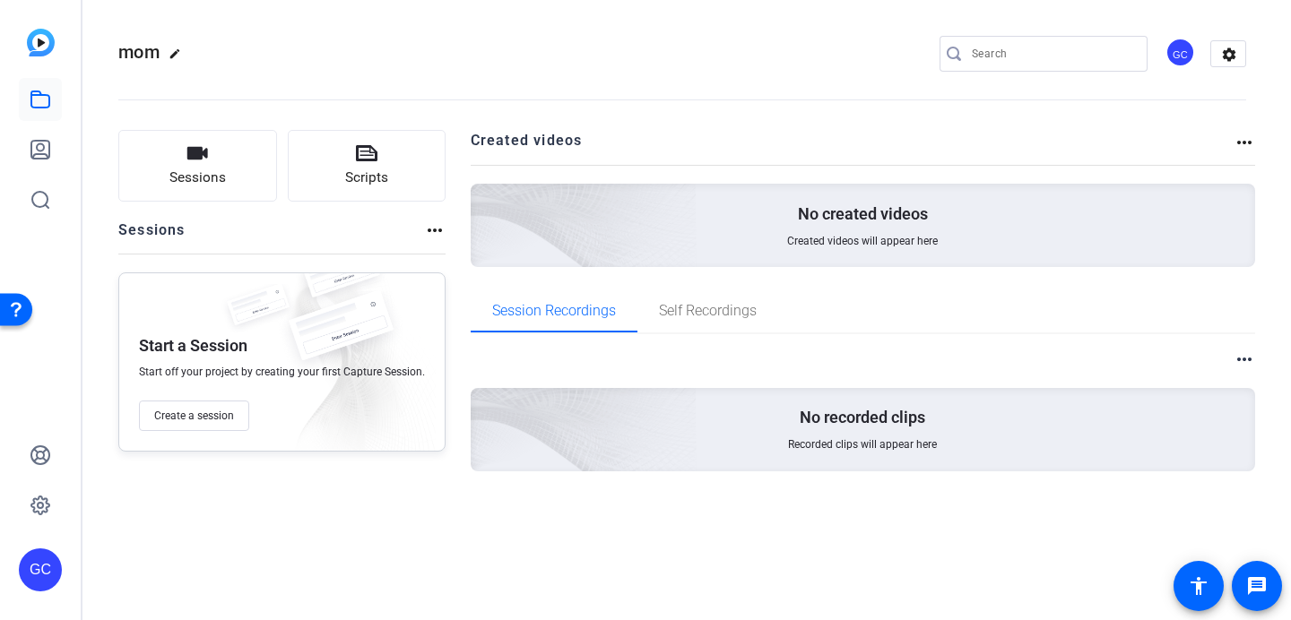
click at [20, 170] on div at bounding box center [40, 149] width 43 height 143
click at [724, 281] on openreel-project-creator-list "Created videos more_horiz No created videos Created videos will appear here" at bounding box center [863, 210] width 785 height 160
click at [703, 299] on span "Self Recordings" at bounding box center [708, 311] width 98 height 43
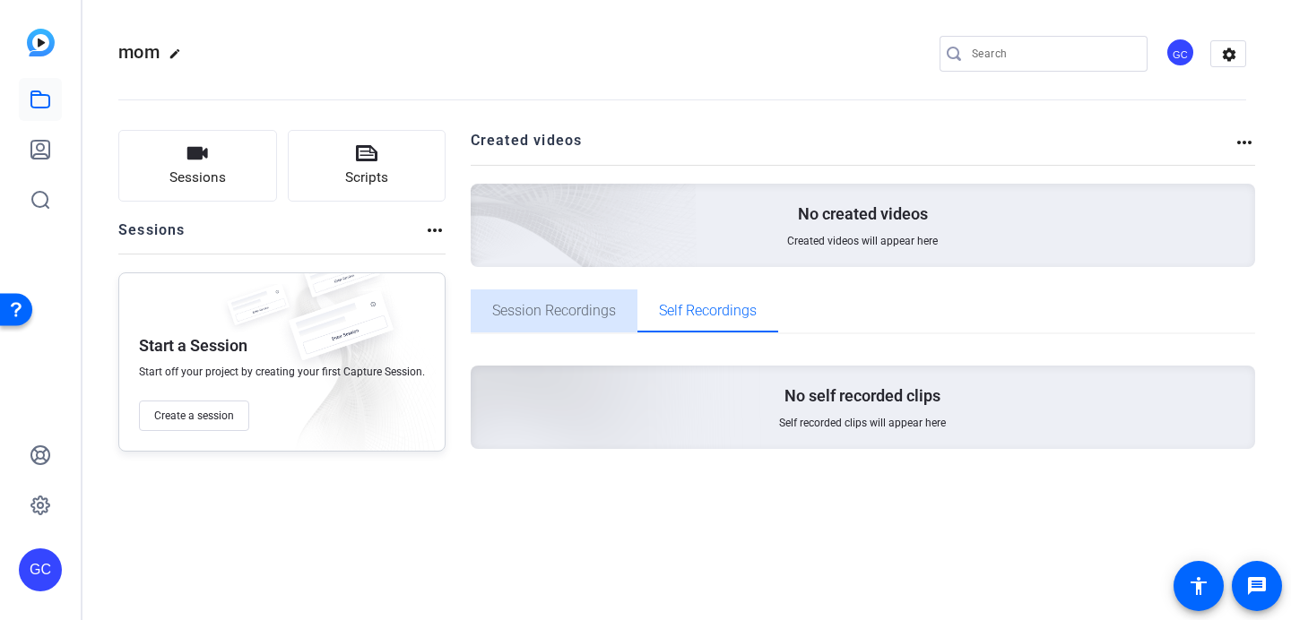
click at [542, 304] on span "Session Recordings" at bounding box center [554, 311] width 124 height 14
